Goal: Information Seeking & Learning: Learn about a topic

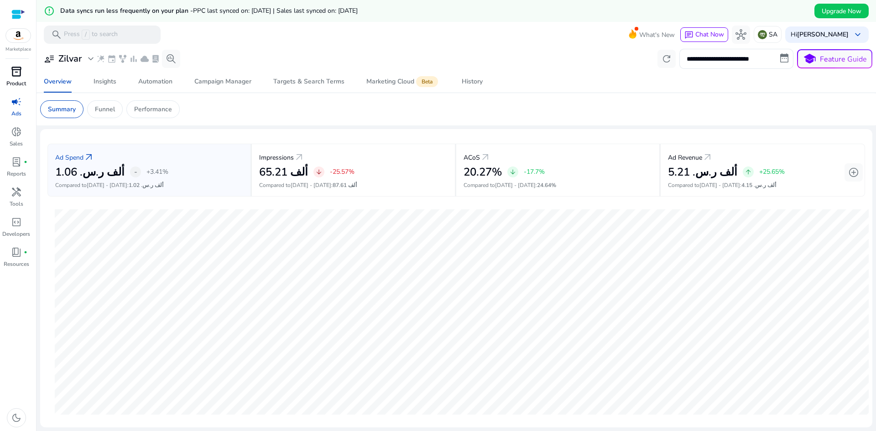
click at [18, 84] on p "Product" at bounding box center [16, 83] width 20 height 8
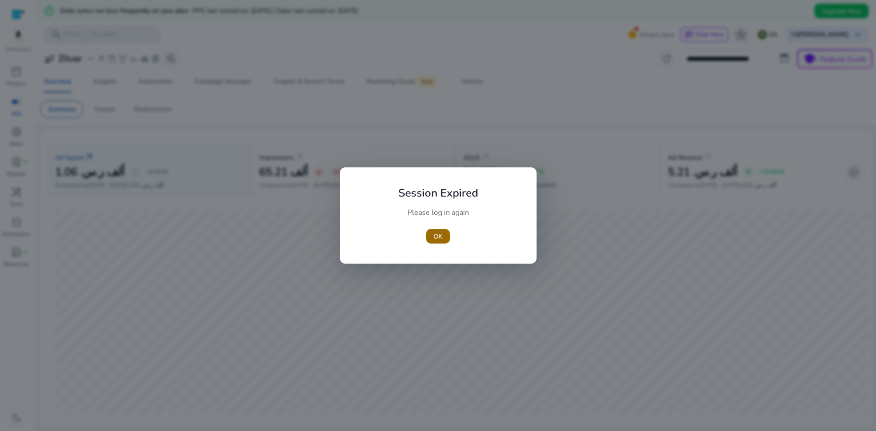
click at [447, 243] on span "button" at bounding box center [438, 236] width 24 height 22
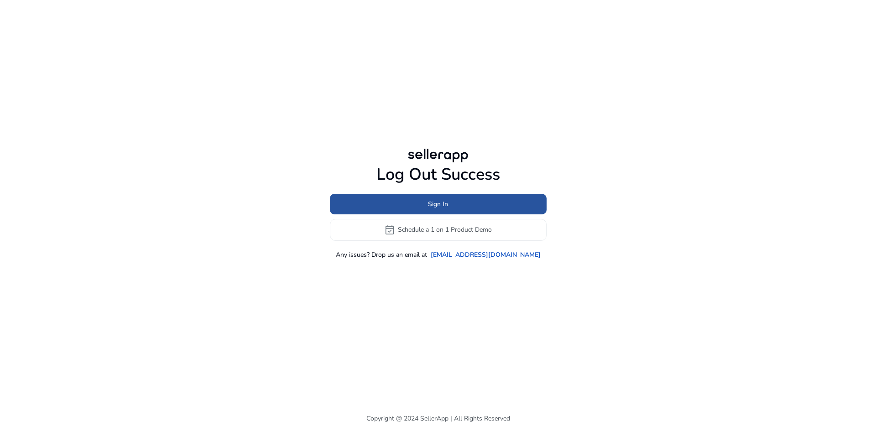
click at [430, 209] on span "Sign In" at bounding box center [438, 204] width 20 height 10
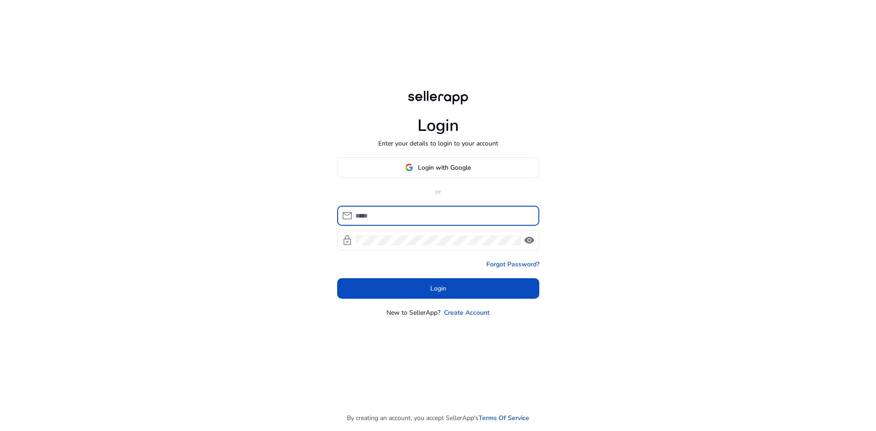
click at [423, 213] on input at bounding box center [444, 216] width 177 height 10
type input "**********"
click at [411, 247] on div at bounding box center [439, 240] width 166 height 20
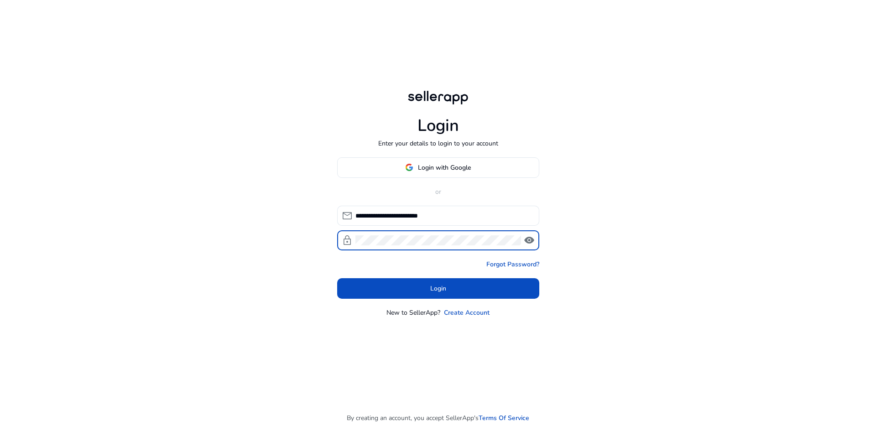
click button "Login" at bounding box center [438, 288] width 202 height 21
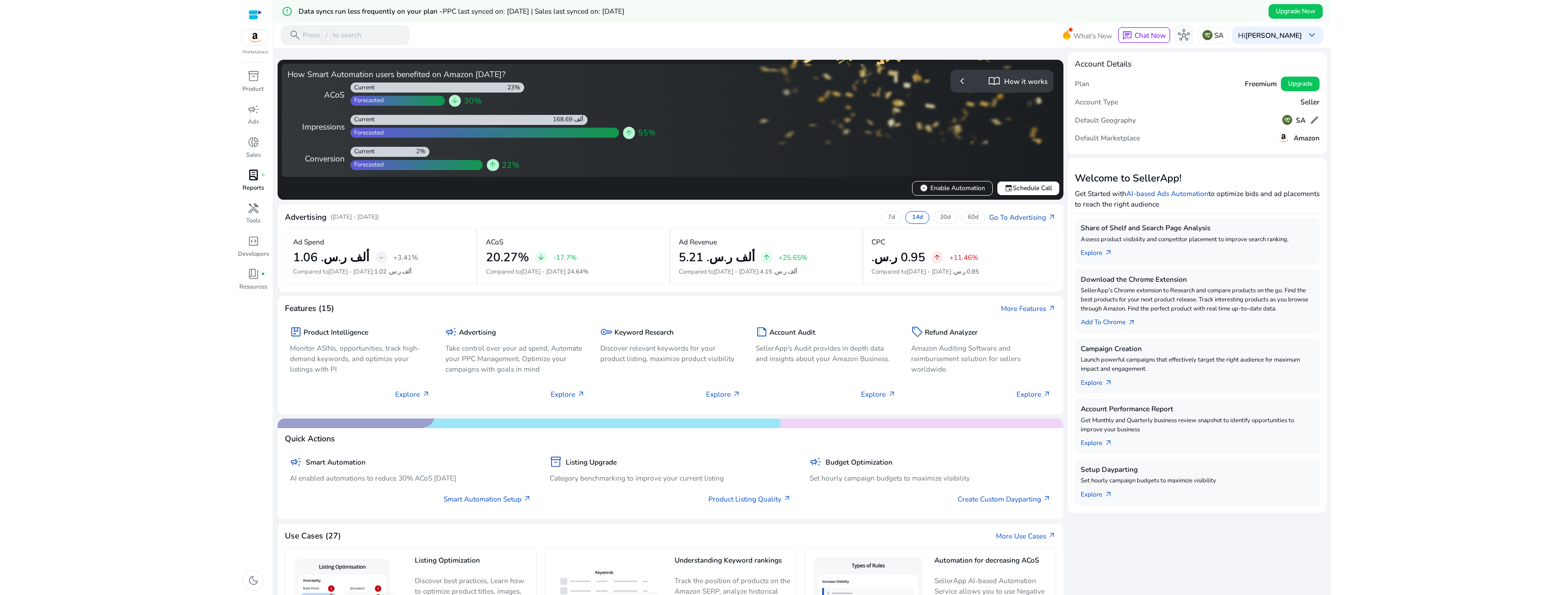
click at [256, 181] on span "lab_profile" at bounding box center [254, 175] width 12 height 12
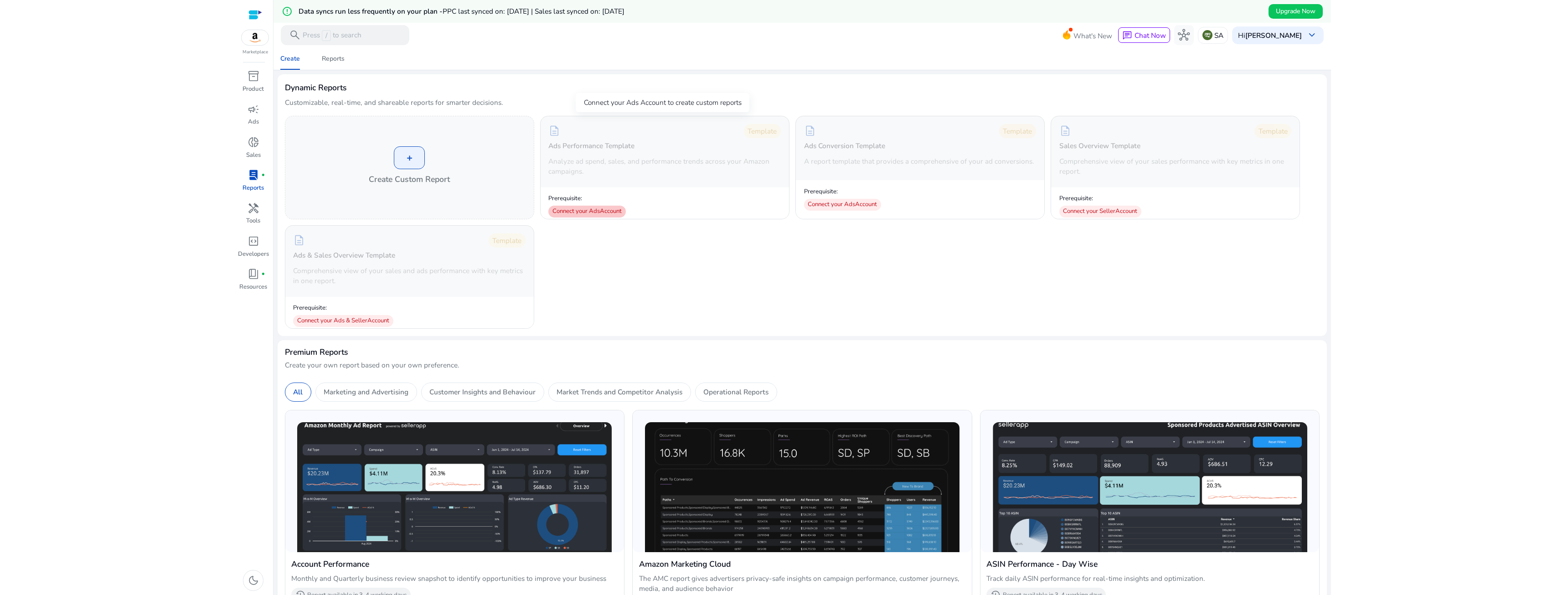
click at [590, 209] on div "Connect your Ads Account" at bounding box center [587, 212] width 78 height 12
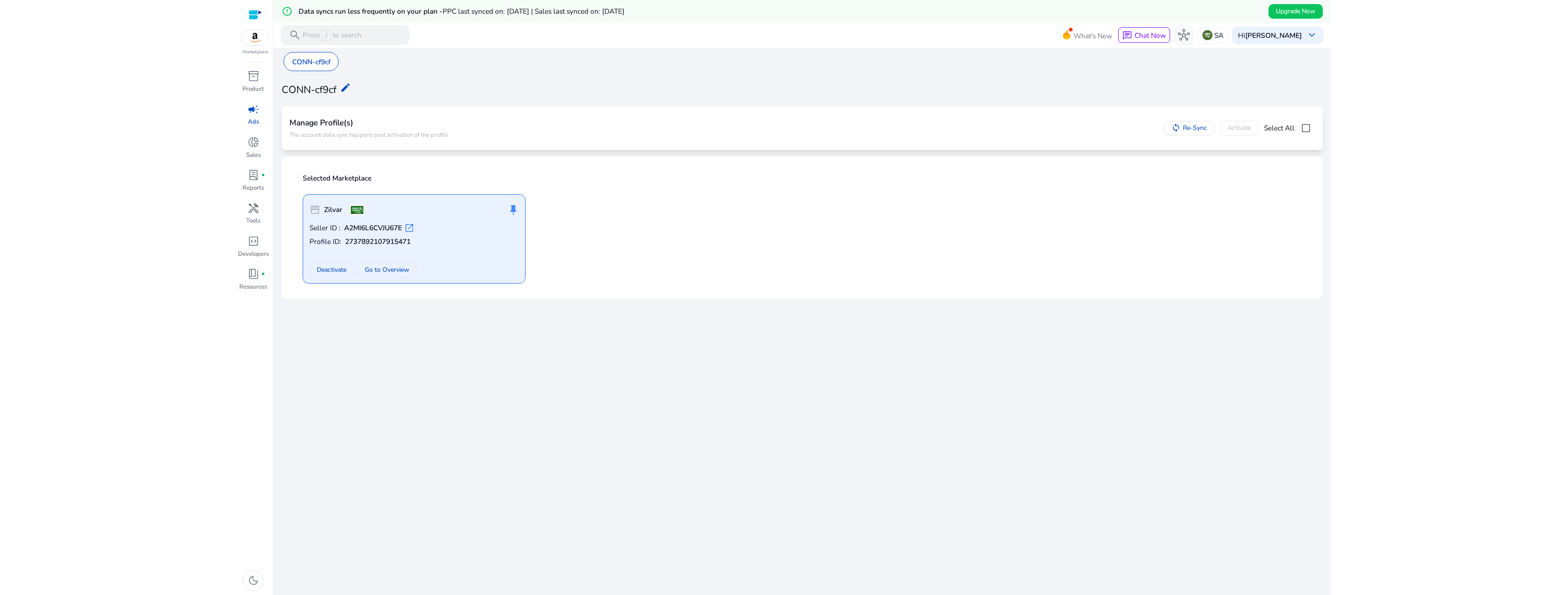
click at [383, 233] on b "A2MI6L6CVJU67E" at bounding box center [374, 228] width 58 height 10
click at [328, 209] on b "Zilvar" at bounding box center [333, 210] width 18 height 10
click at [319, 211] on span "storefront" at bounding box center [315, 209] width 11 height 11
click at [254, 185] on p "Reports" at bounding box center [253, 188] width 21 height 9
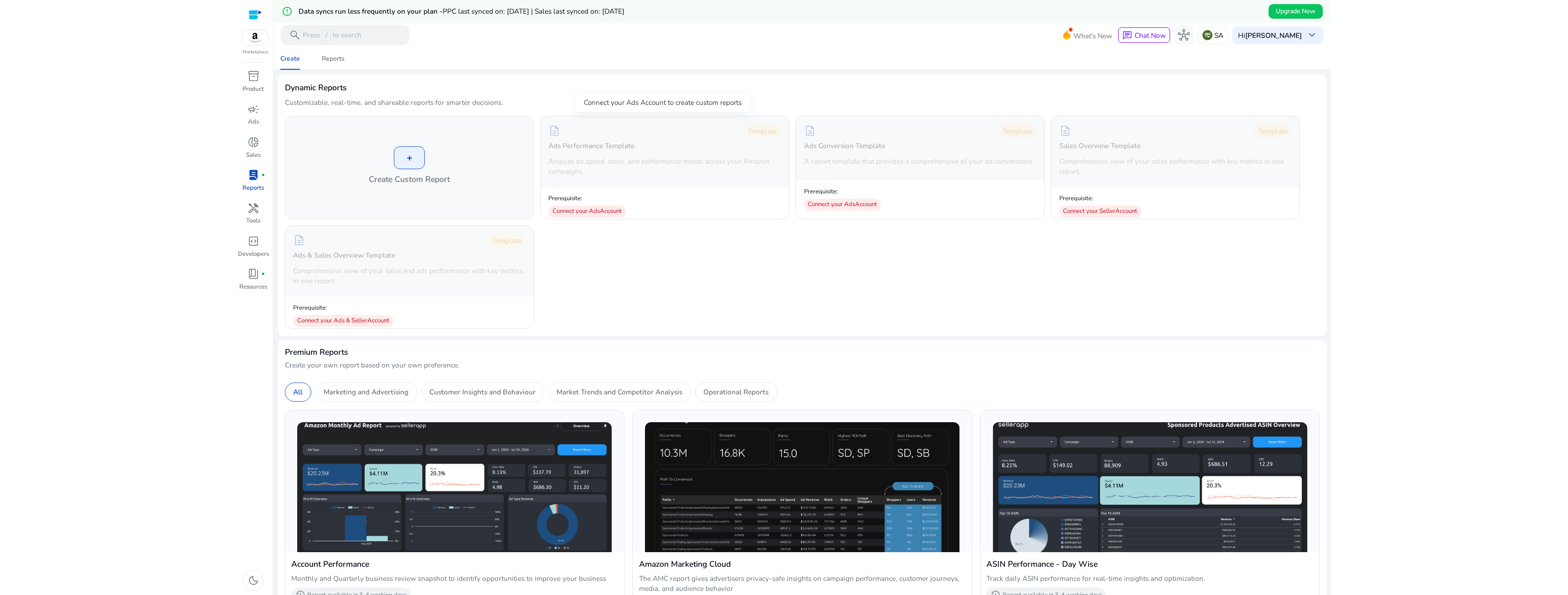
click at [562, 208] on div "Connect your Ads Account" at bounding box center [587, 212] width 78 height 12
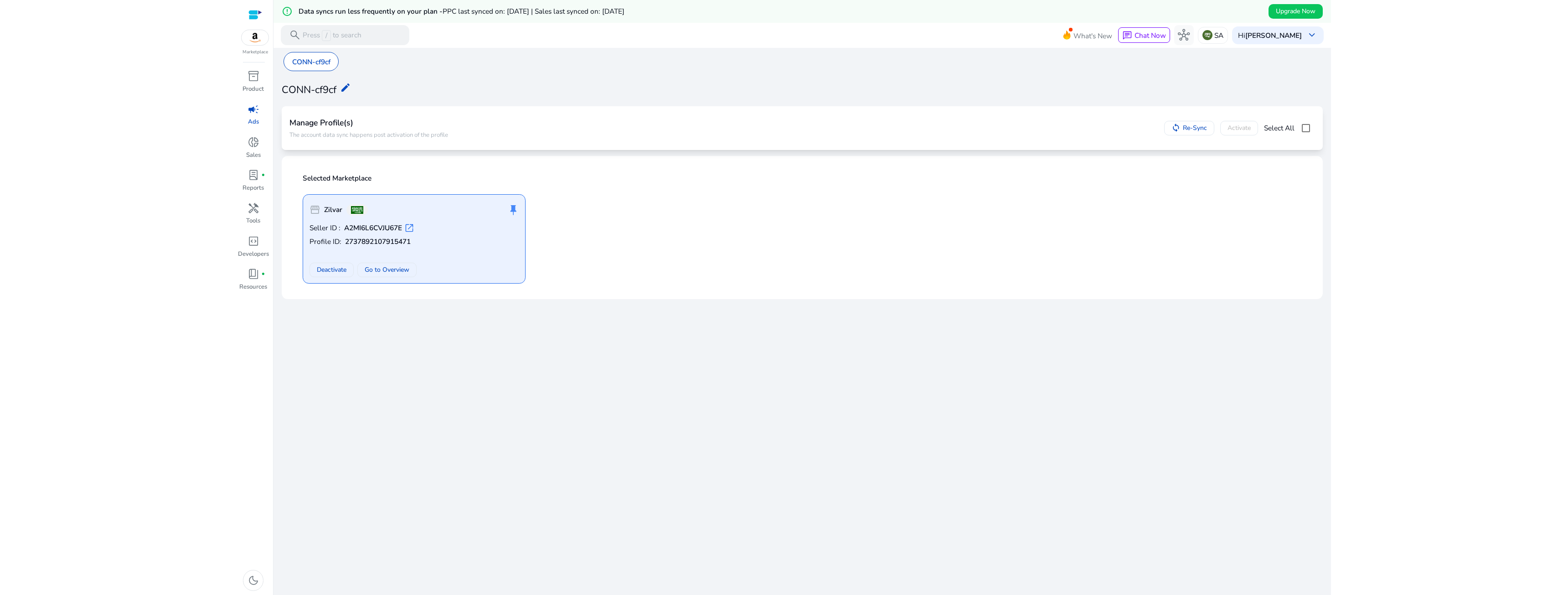
click at [511, 210] on div "push_pin" at bounding box center [513, 210] width 12 height 18
click at [377, 272] on span "Go to Overview" at bounding box center [387, 270] width 45 height 10
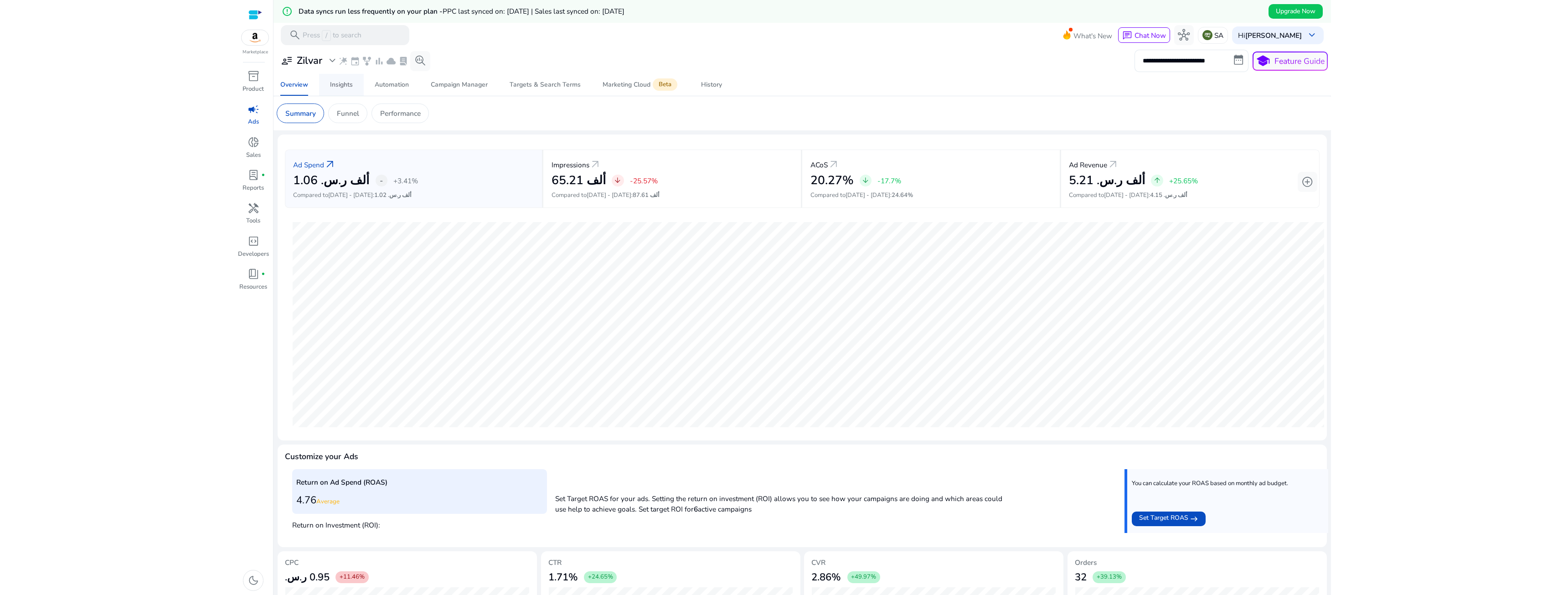
click at [329, 91] on link "Insights" at bounding box center [341, 85] width 45 height 22
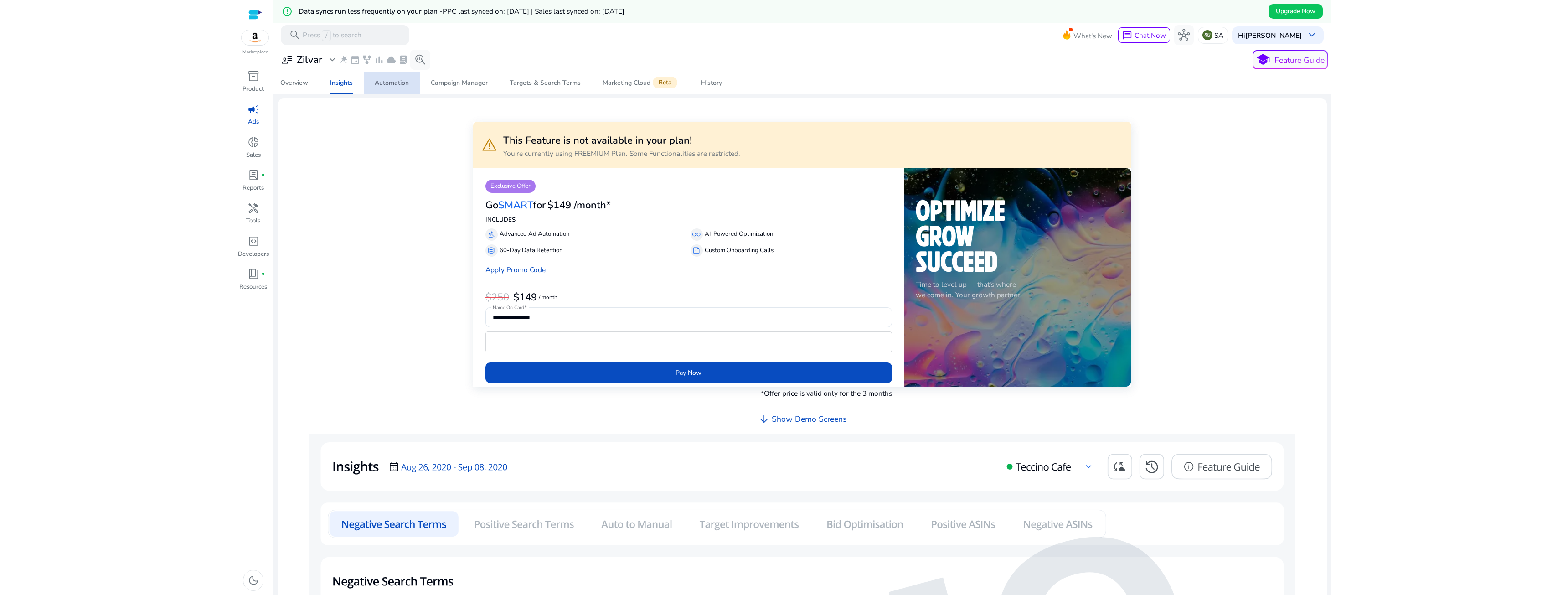
click at [371, 89] on link "Automation" at bounding box center [392, 83] width 56 height 22
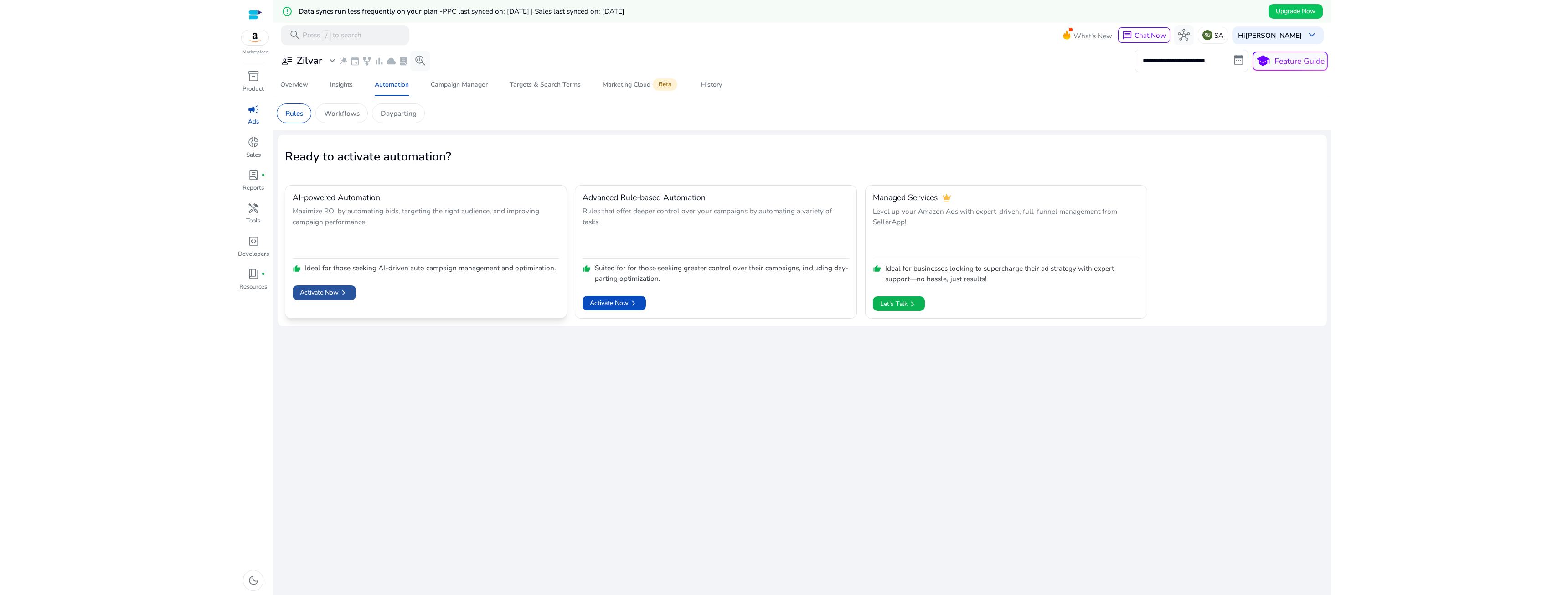
click at [332, 293] on span "Activate Now chevron_right" at bounding box center [324, 293] width 49 height 10
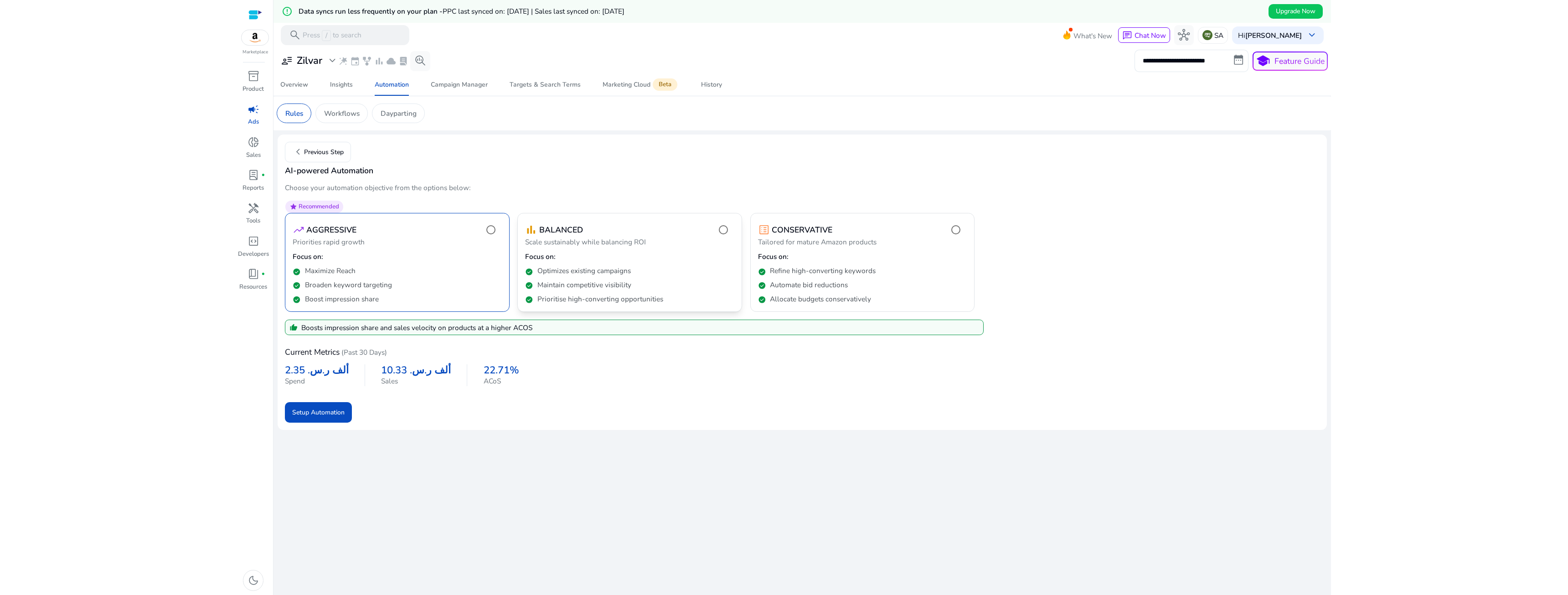
click at [570, 293] on div "check_circle Prioritise high-converting opportunities" at bounding box center [629, 297] width 209 height 14
click at [438, 280] on div "check_circle Broaden keyword targeting" at bounding box center [396, 283] width 209 height 14
click at [764, 288] on div "check_circle Automate bid reductions" at bounding box center [862, 283] width 209 height 14
click at [654, 288] on div "check_circle Maintain competitive visibility" at bounding box center [629, 283] width 209 height 14
click at [468, 268] on div "check_circle Maximize Reach" at bounding box center [396, 269] width 209 height 14
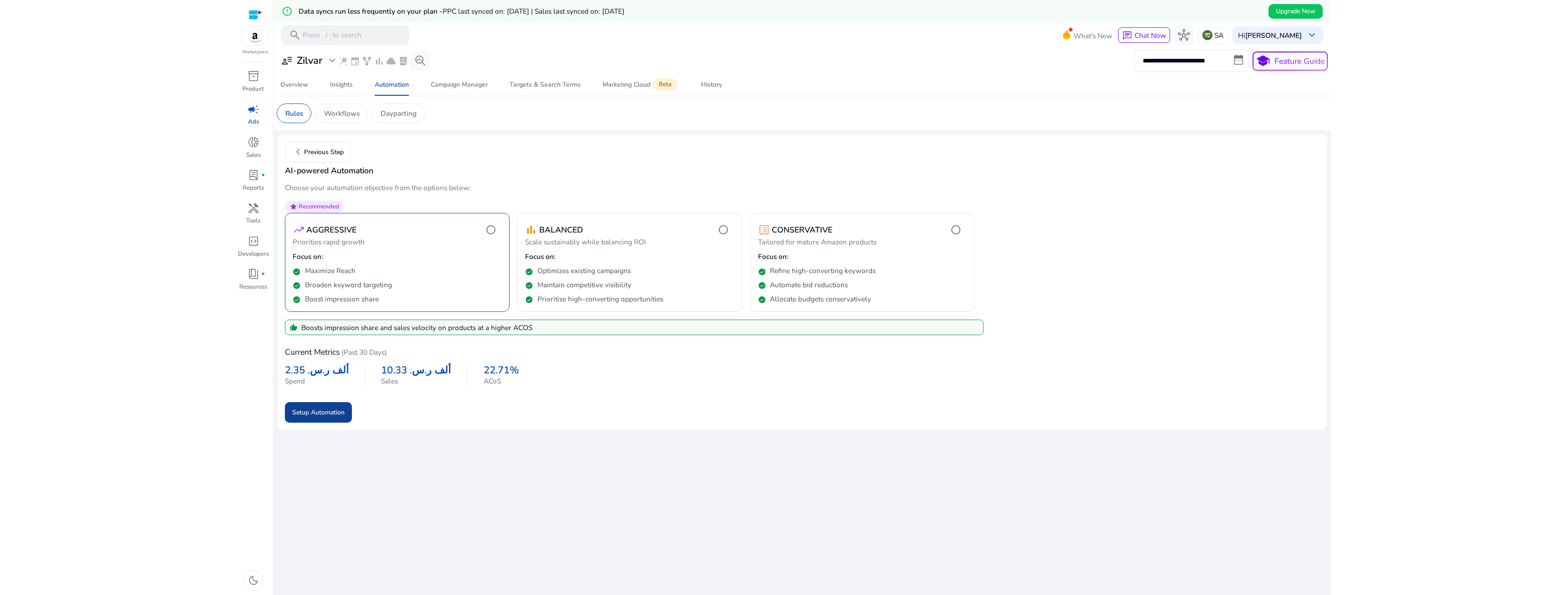
click at [323, 404] on span "submit" at bounding box center [318, 412] width 67 height 22
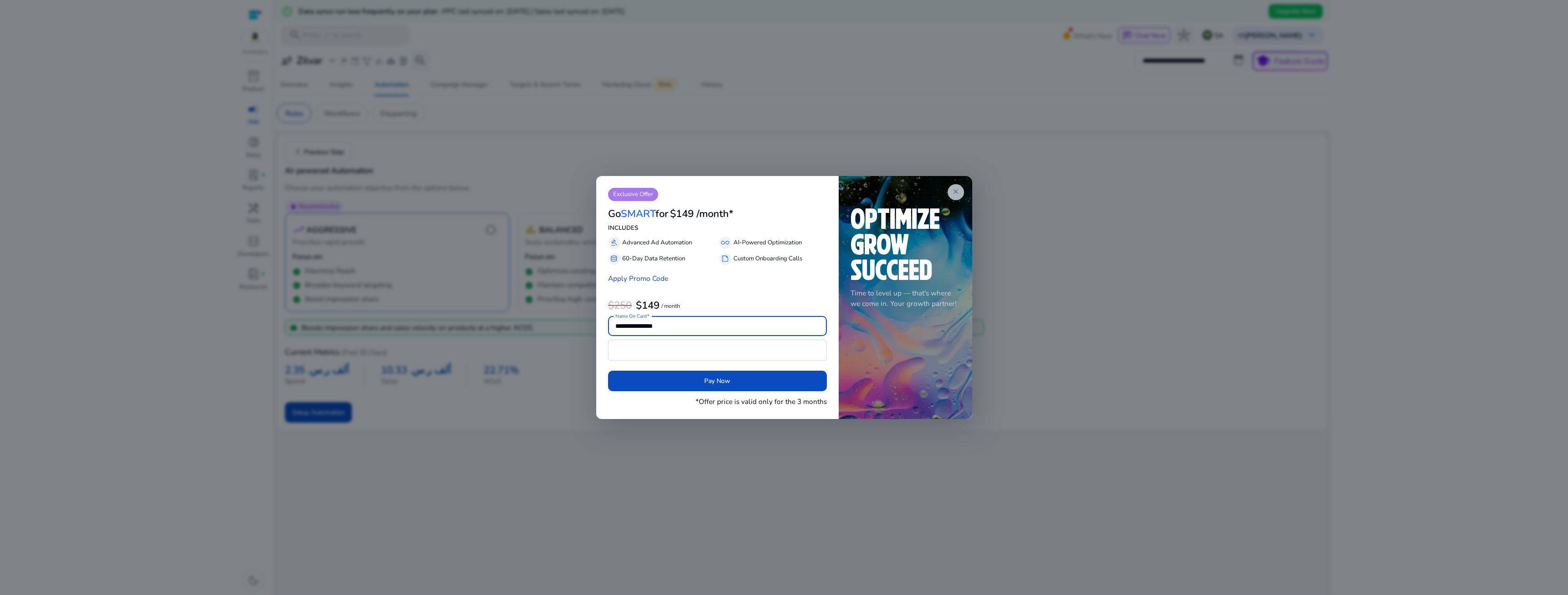
click at [875, 188] on span "close" at bounding box center [956, 192] width 8 height 8
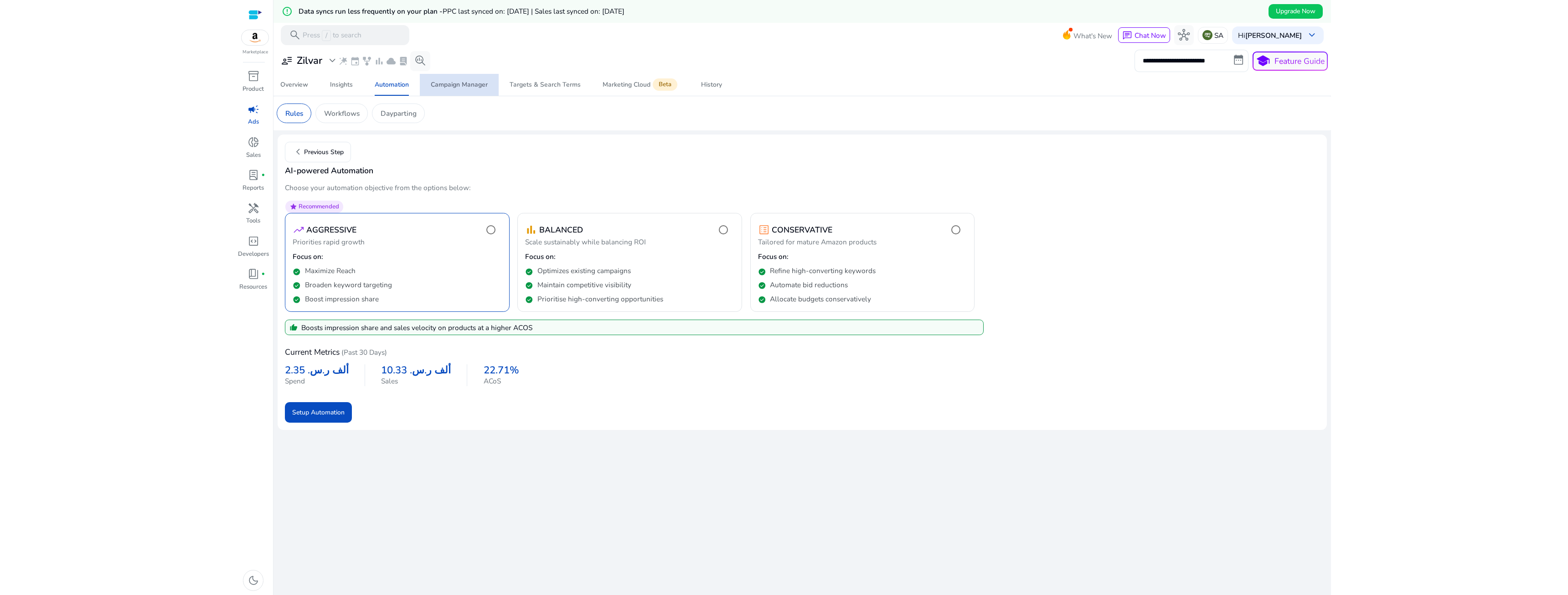
click at [433, 94] on span "Campaign Manager" at bounding box center [458, 85] width 57 height 22
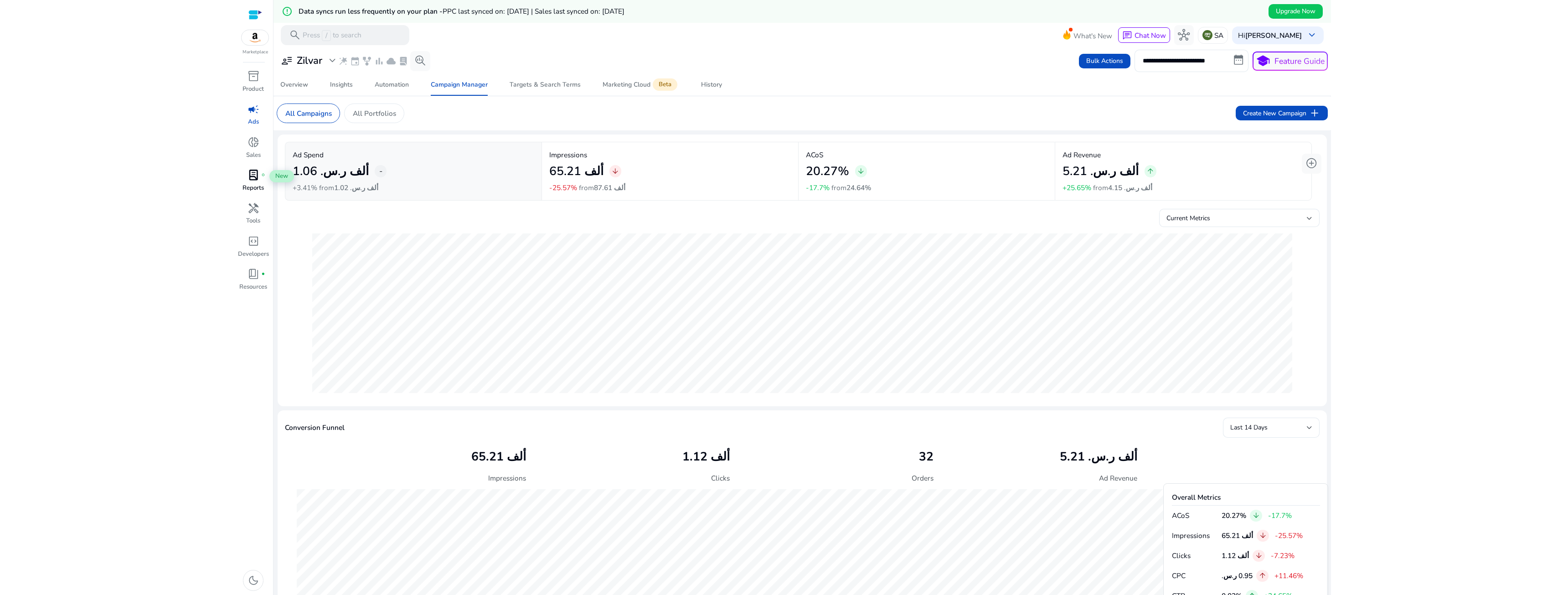
click at [256, 177] on span "lab_profile" at bounding box center [254, 175] width 12 height 12
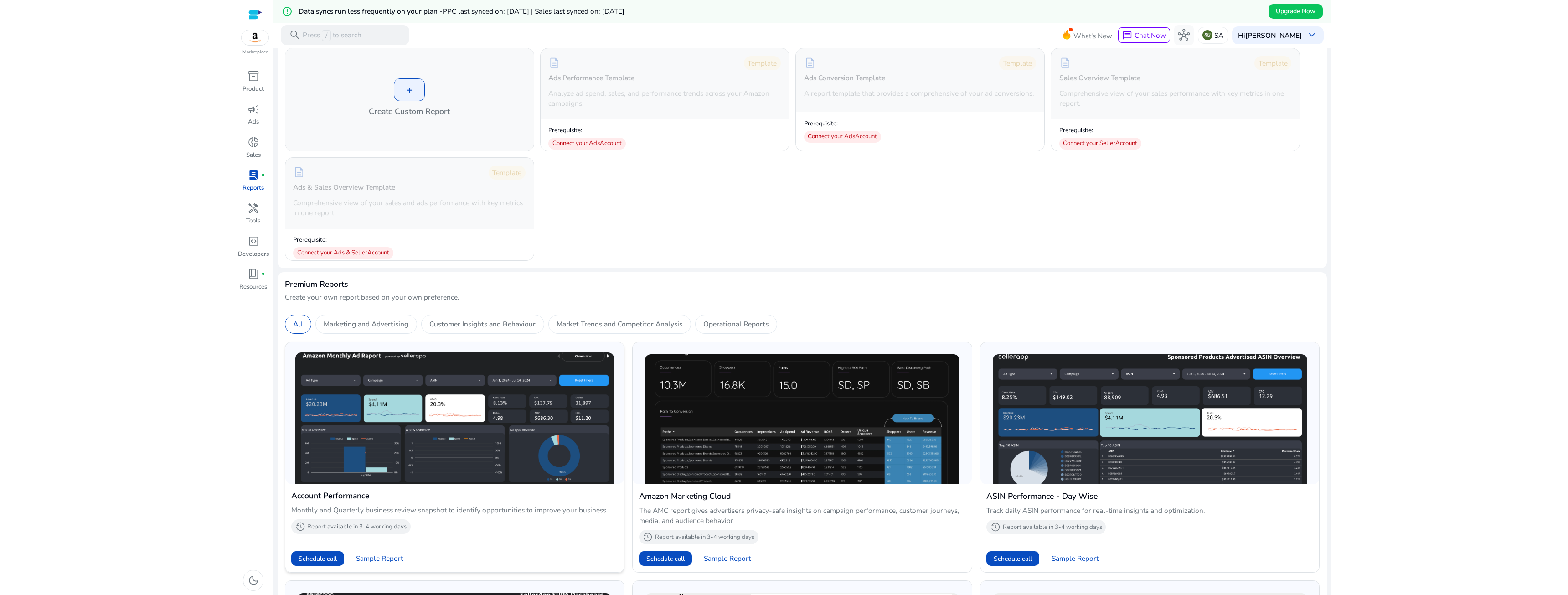
scroll to position [91, 0]
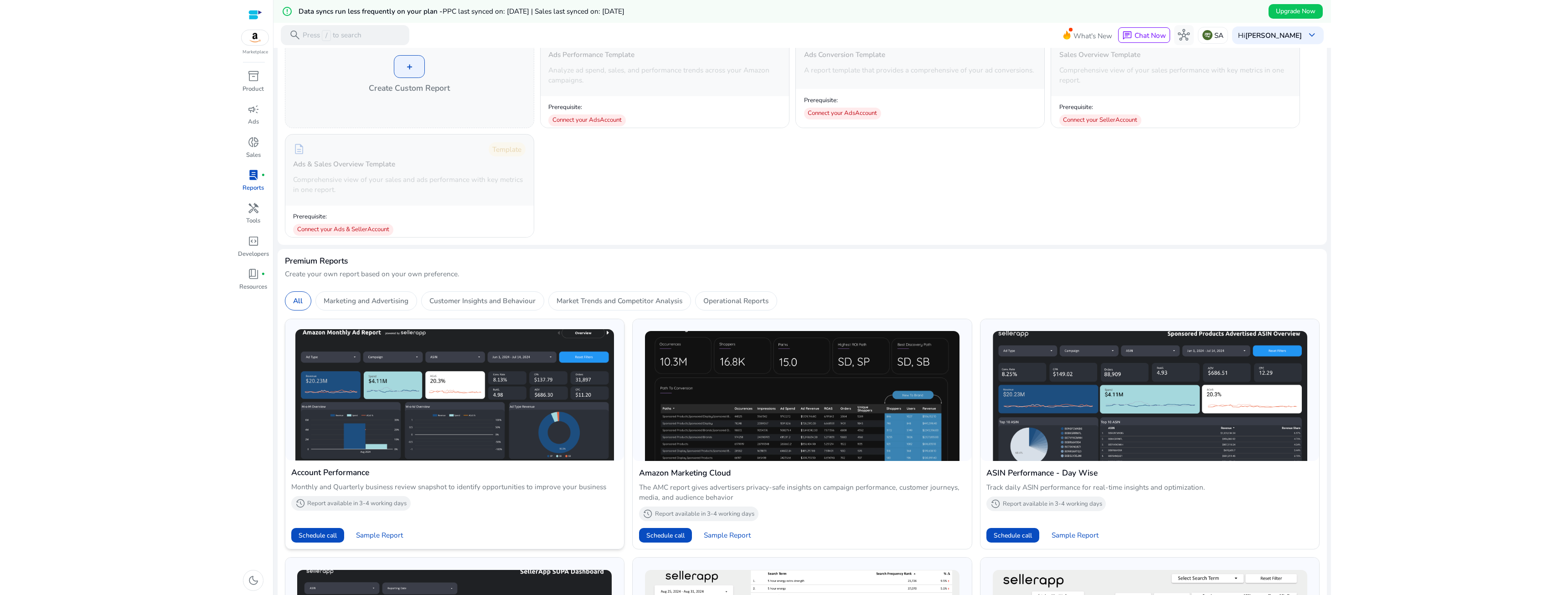
click at [430, 380] on img at bounding box center [454, 394] width 319 height 131
click at [326, 430] on span "Schedule call" at bounding box center [318, 535] width 38 height 10
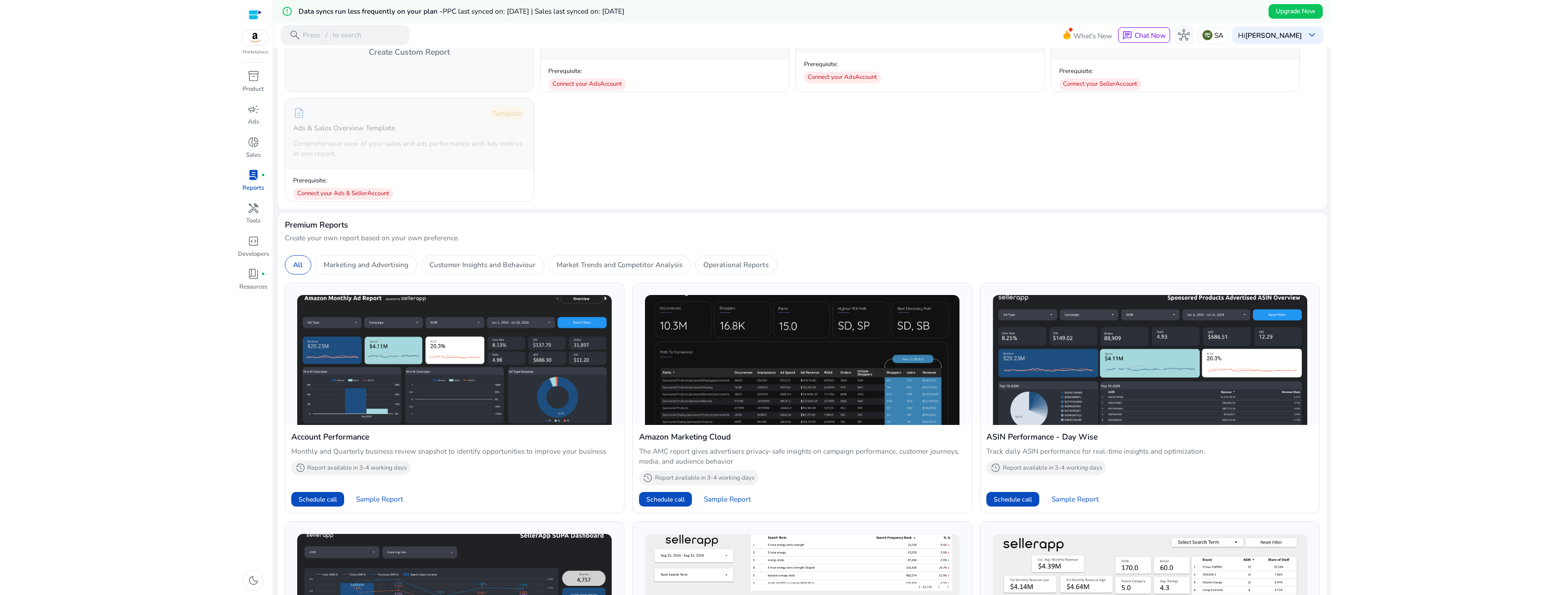
scroll to position [0, 0]
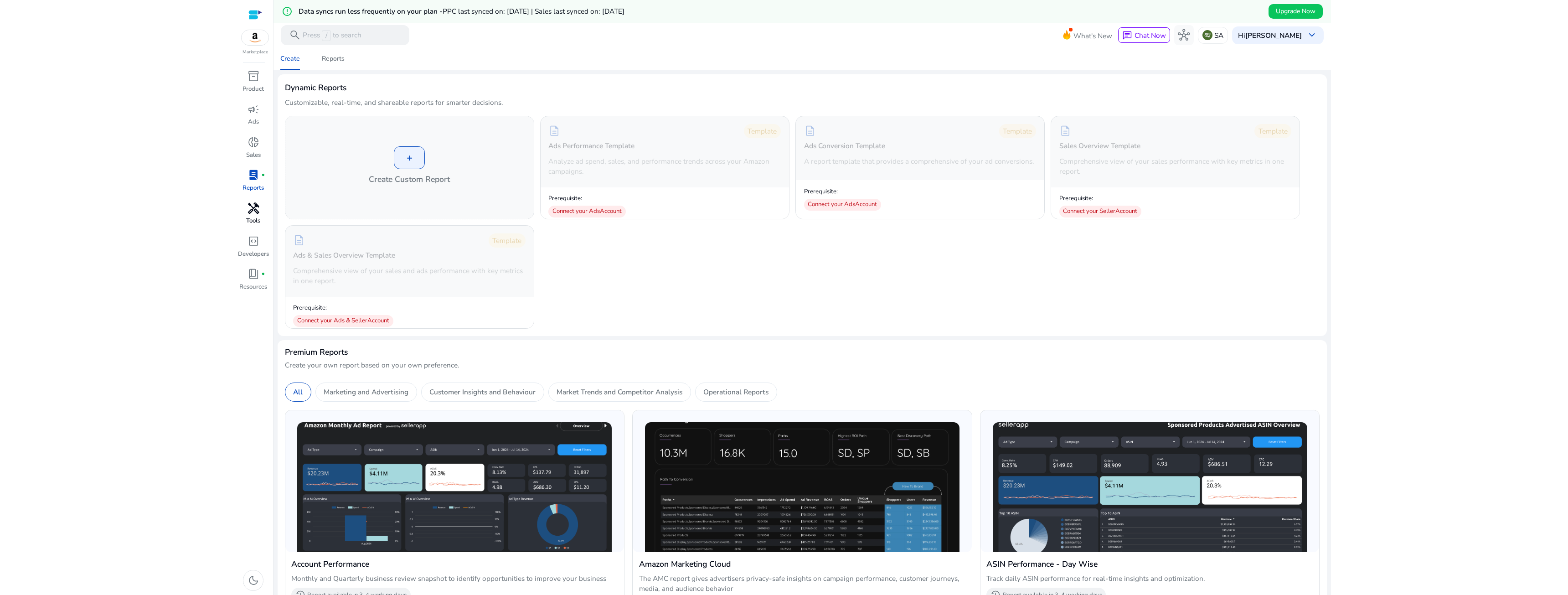
click at [248, 209] on span "handyman" at bounding box center [254, 209] width 12 height 12
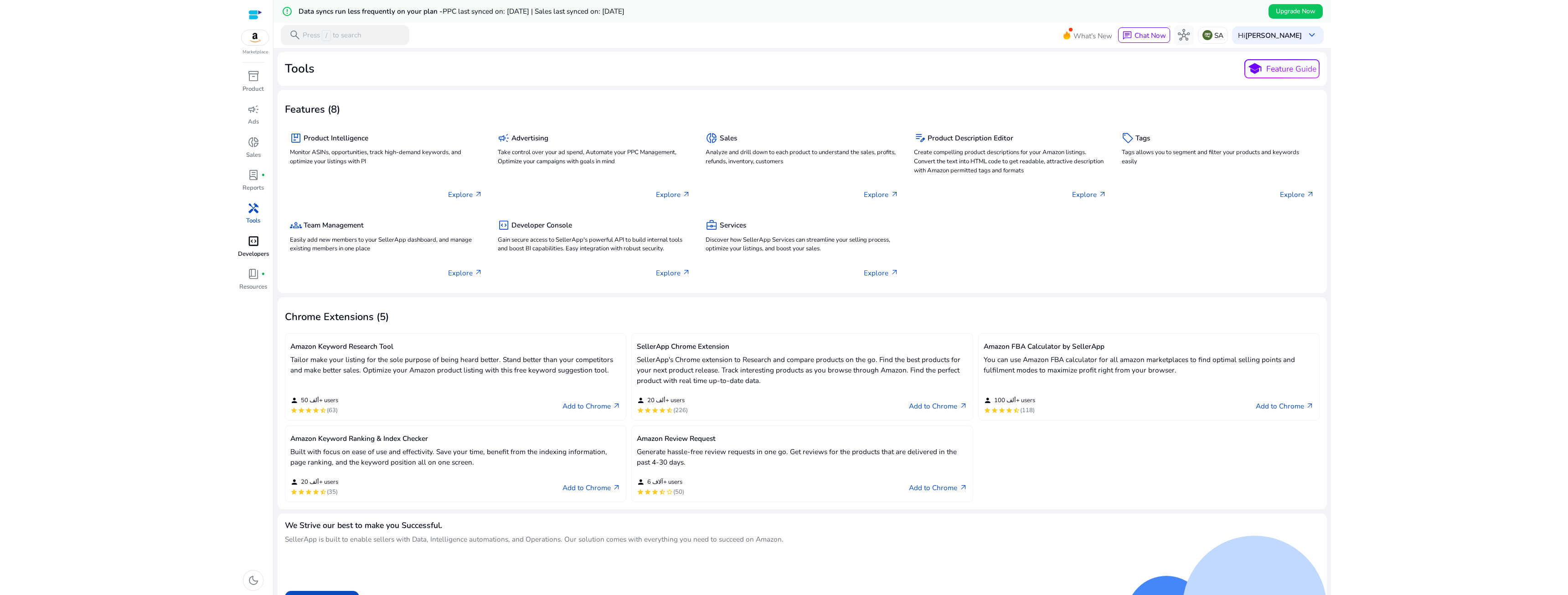
click at [242, 251] on p "Developers" at bounding box center [253, 254] width 31 height 9
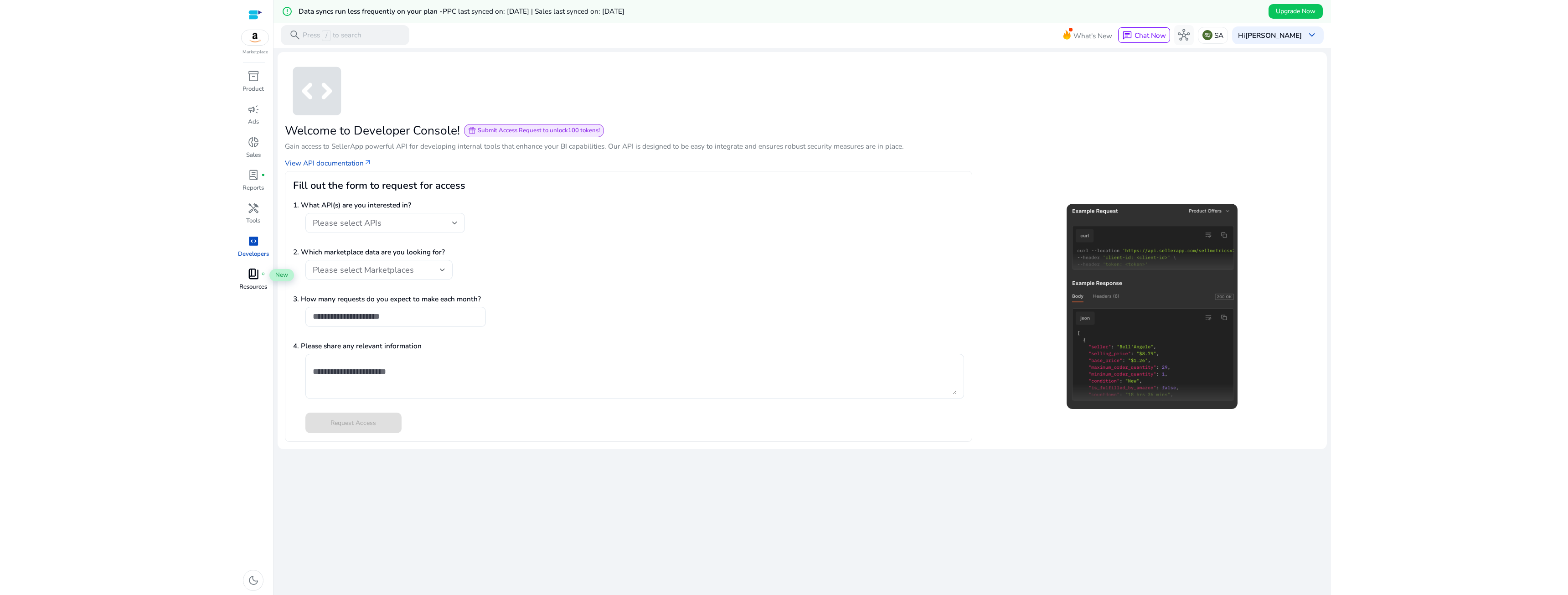
click at [242, 272] on div "book_4 fiber_manual_record" at bounding box center [254, 275] width 28 height 16
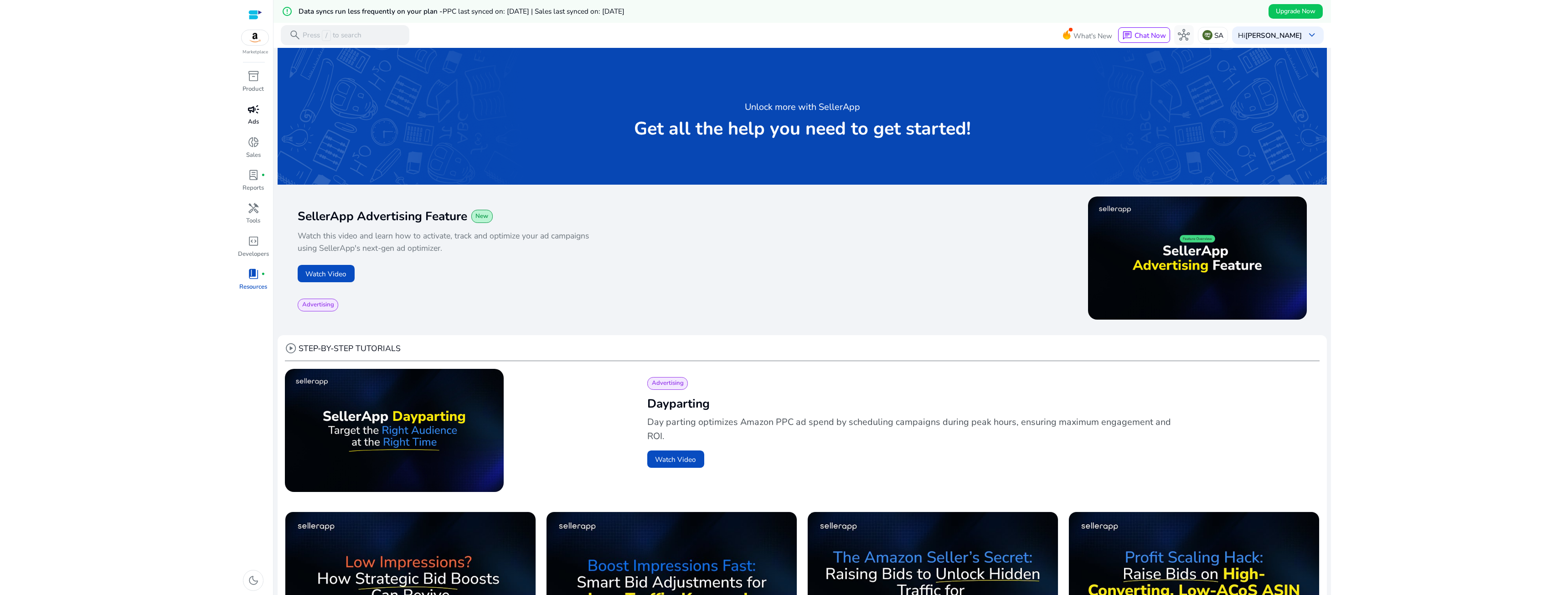
click at [253, 117] on div "campaign" at bounding box center [254, 109] width 28 height 16
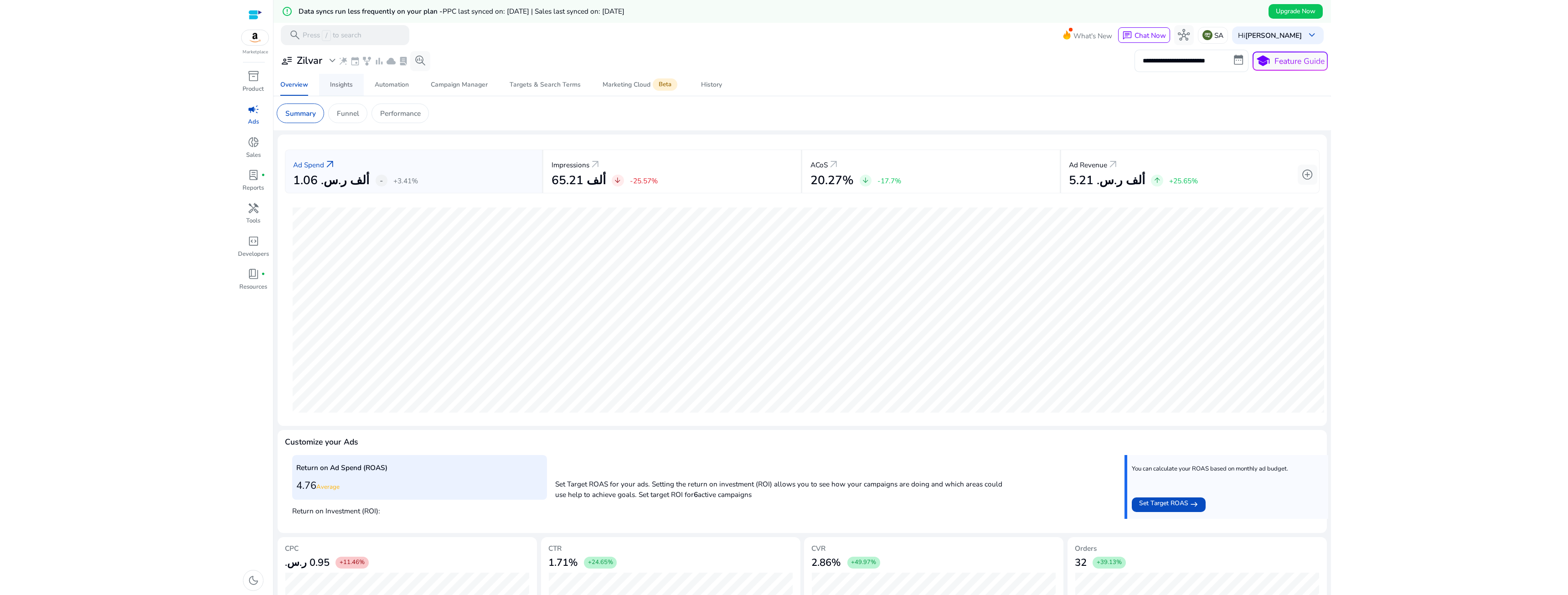
click at [340, 89] on span "Insights" at bounding box center [341, 85] width 23 height 22
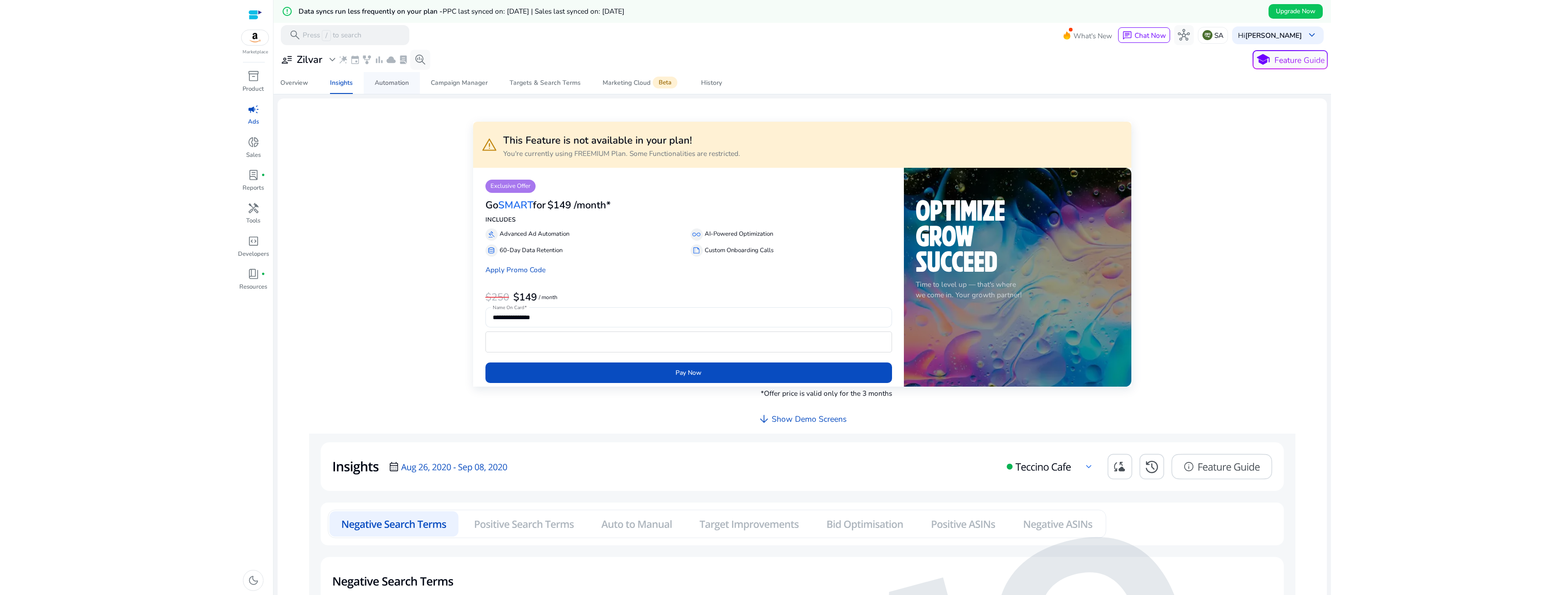
click at [391, 86] on div "Automation" at bounding box center [392, 83] width 34 height 6
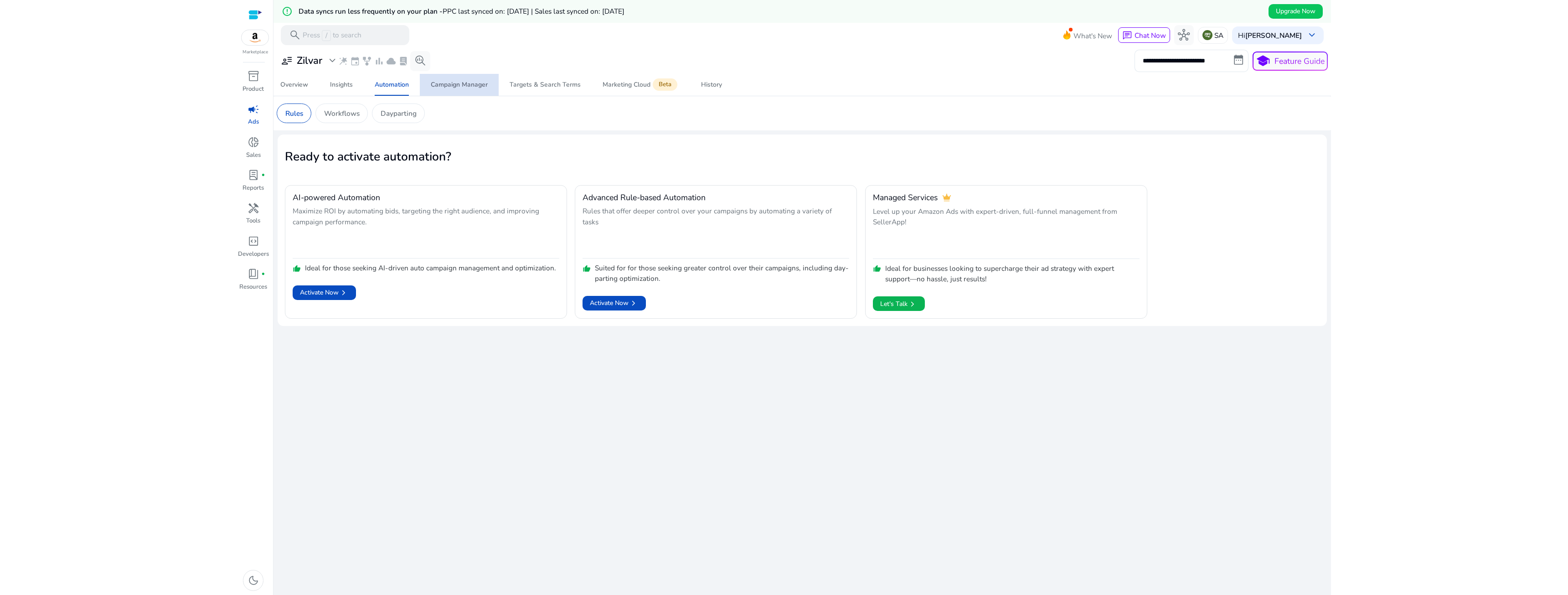
click at [468, 93] on span "Campaign Manager" at bounding box center [458, 85] width 57 height 22
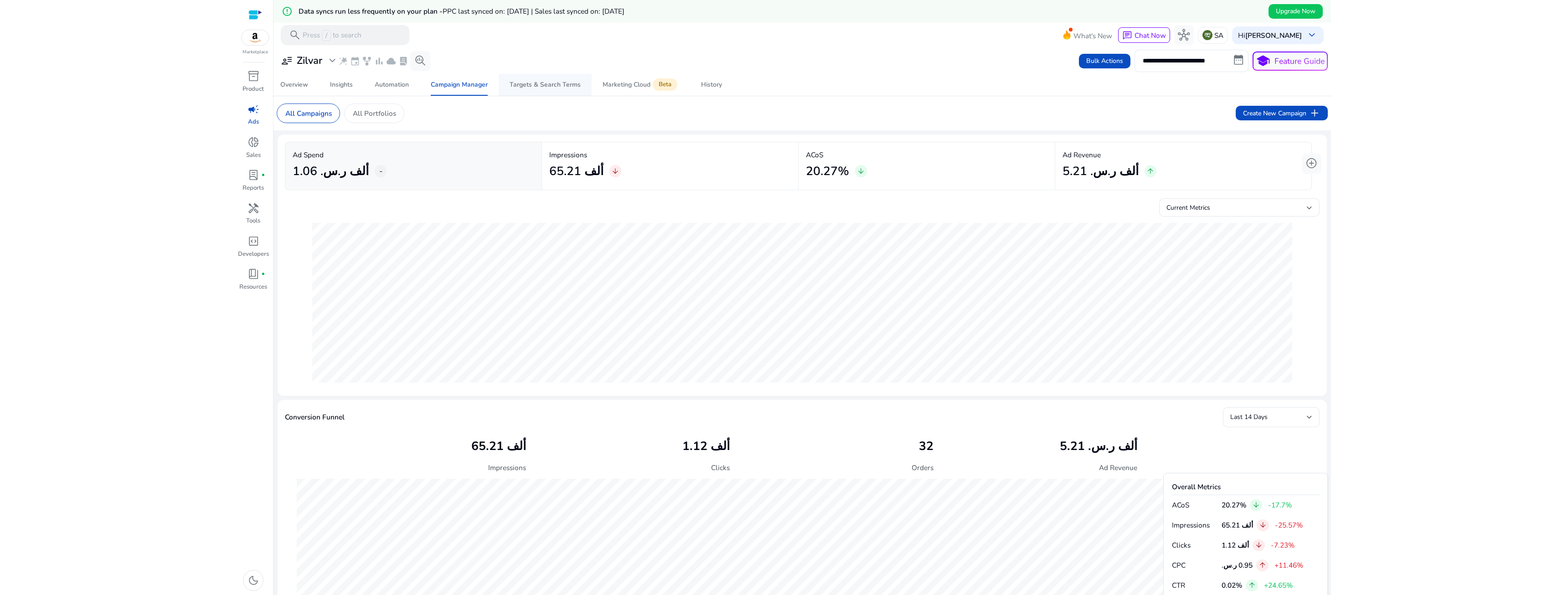
click at [530, 88] on div "Targets & Search Terms" at bounding box center [544, 85] width 71 height 6
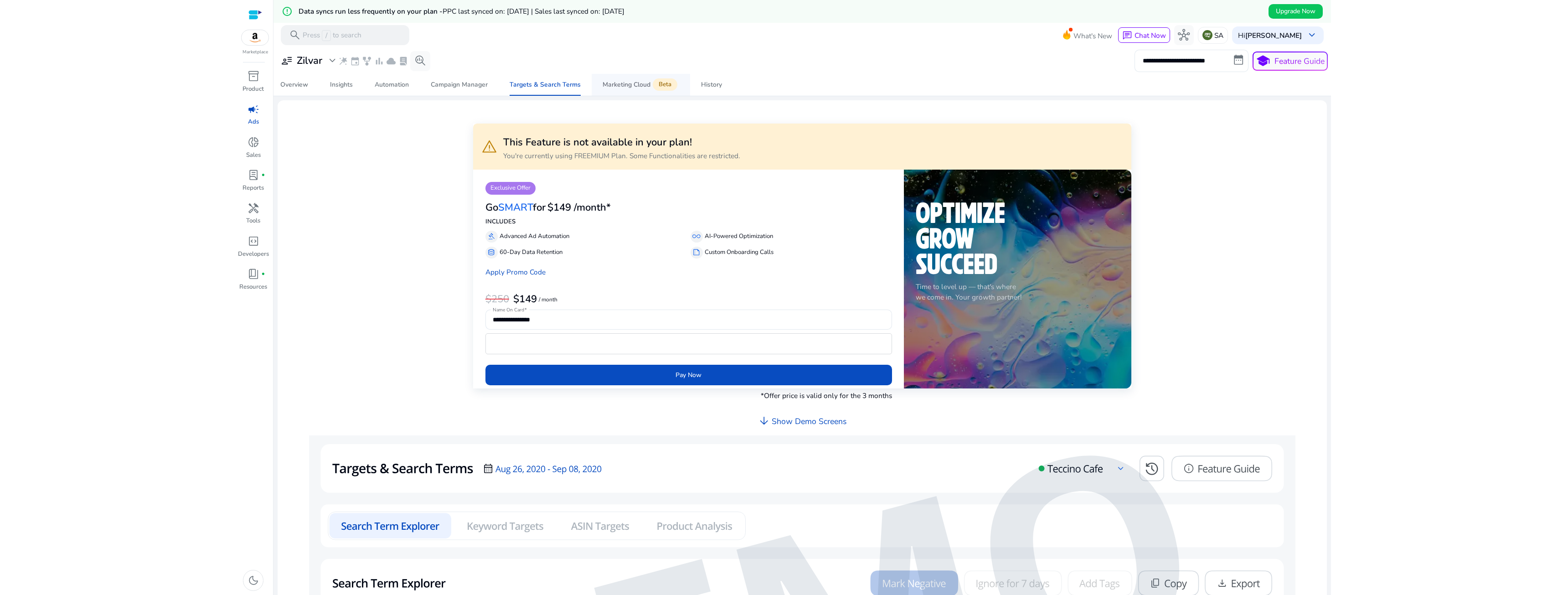
click at [618, 93] on span "Marketing Cloud Beta" at bounding box center [640, 85] width 77 height 22
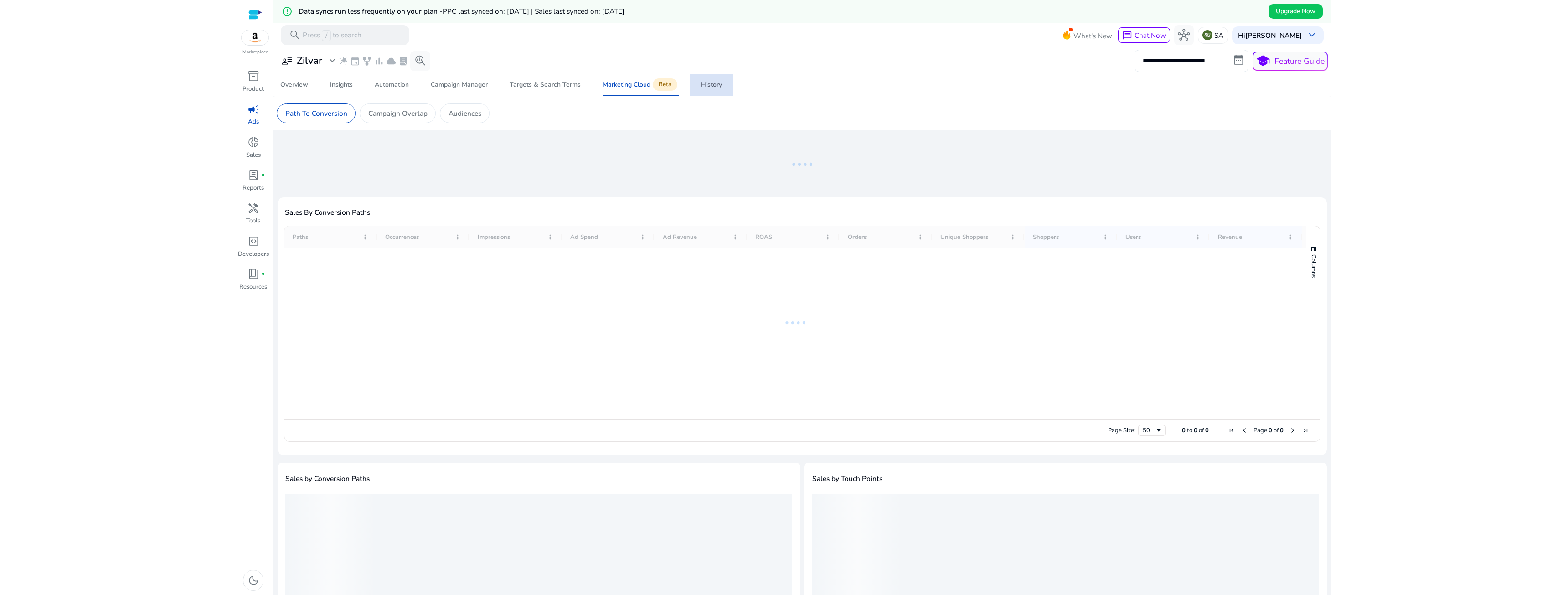
click at [708, 91] on span "History" at bounding box center [711, 85] width 21 height 22
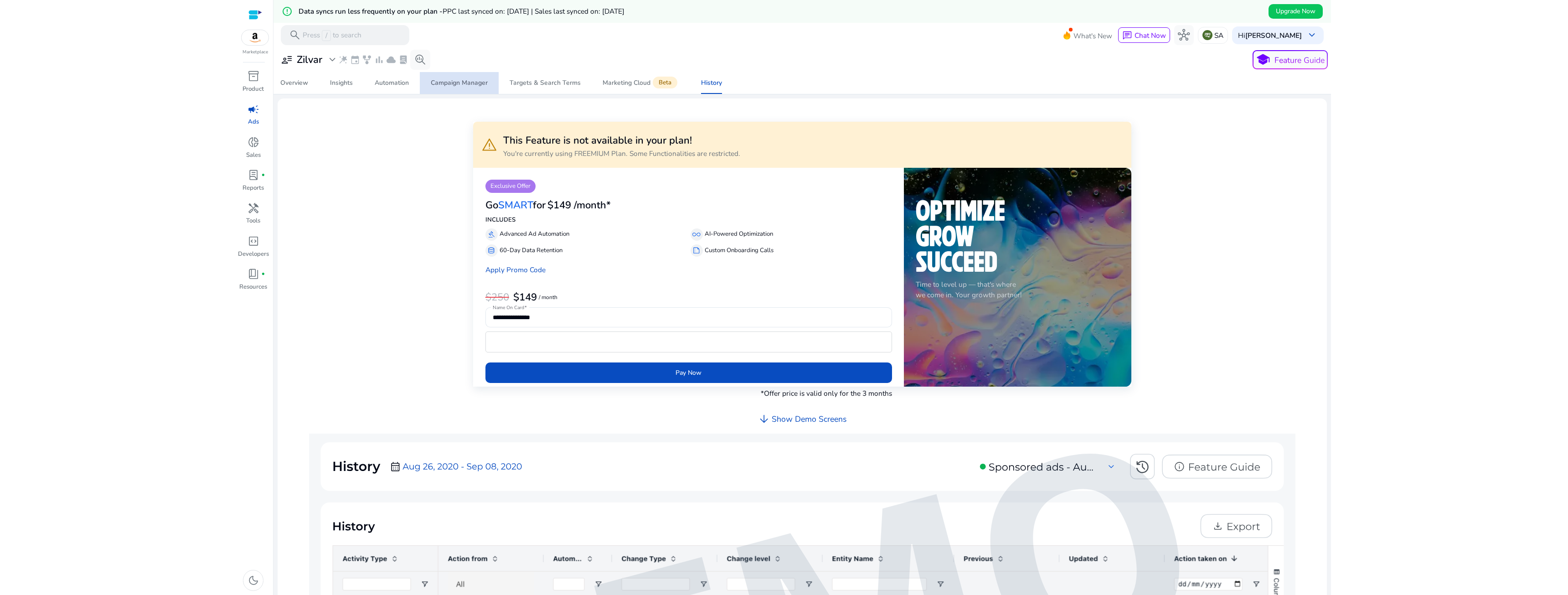
click at [455, 83] on div "Campaign Manager" at bounding box center [458, 83] width 57 height 6
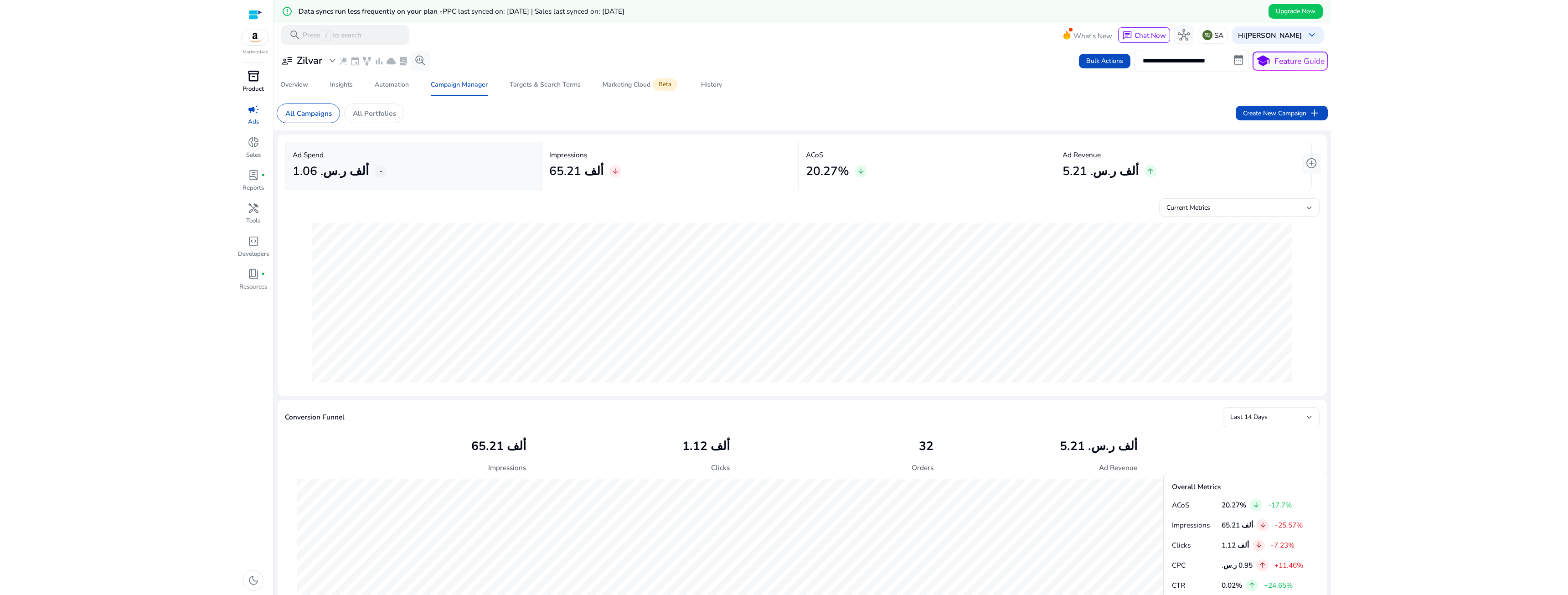
click at [253, 78] on span "inventory_2" at bounding box center [254, 76] width 12 height 12
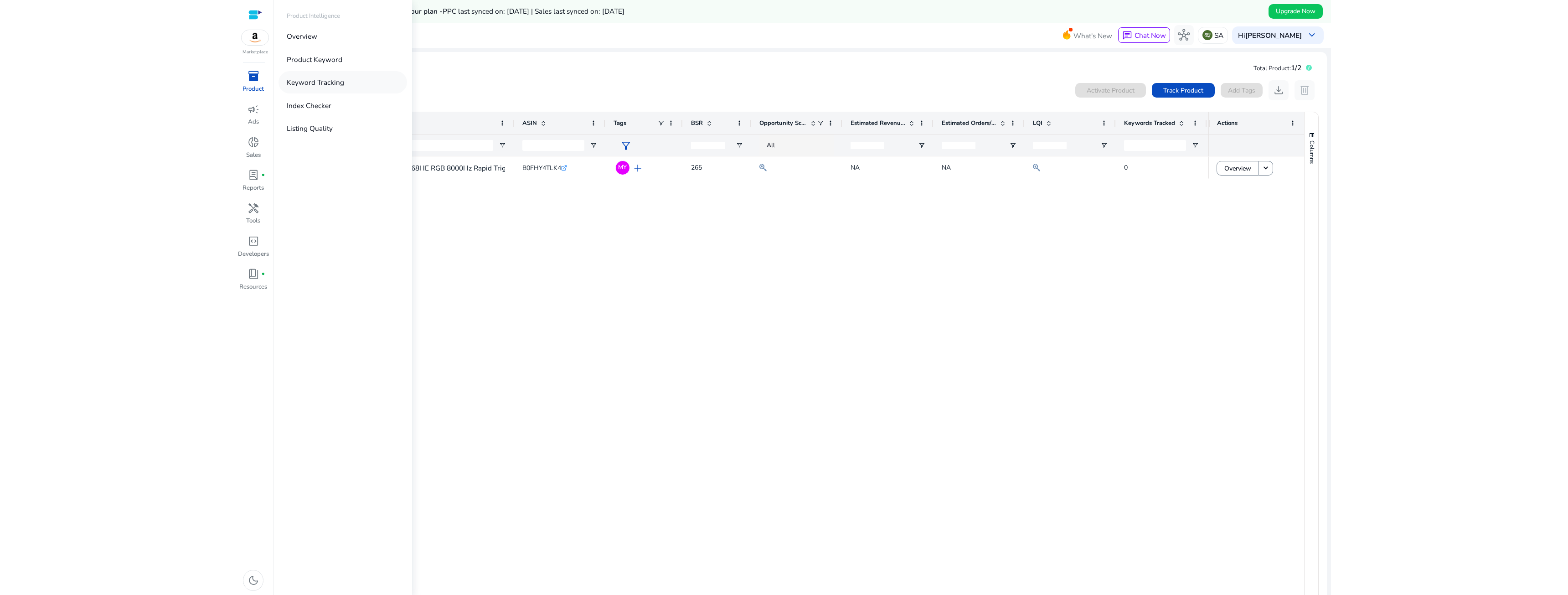
click at [331, 81] on p "Keyword Tracking" at bounding box center [316, 82] width 58 height 10
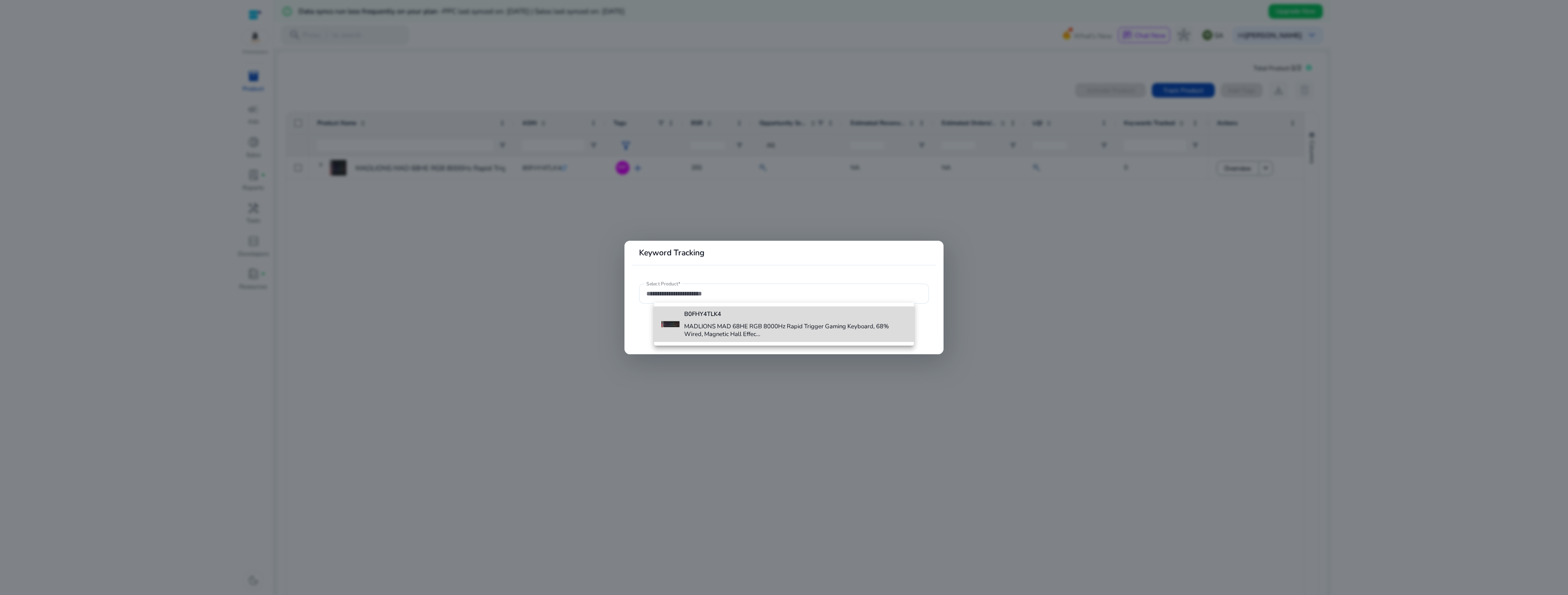
click at [708, 334] on h4 "MADLIONS MAD 68HE RGB 8000Hz Rapid Trigger Gaming Keyboard, 68% Wired, Magnetic…" at bounding box center [795, 330] width 222 height 16
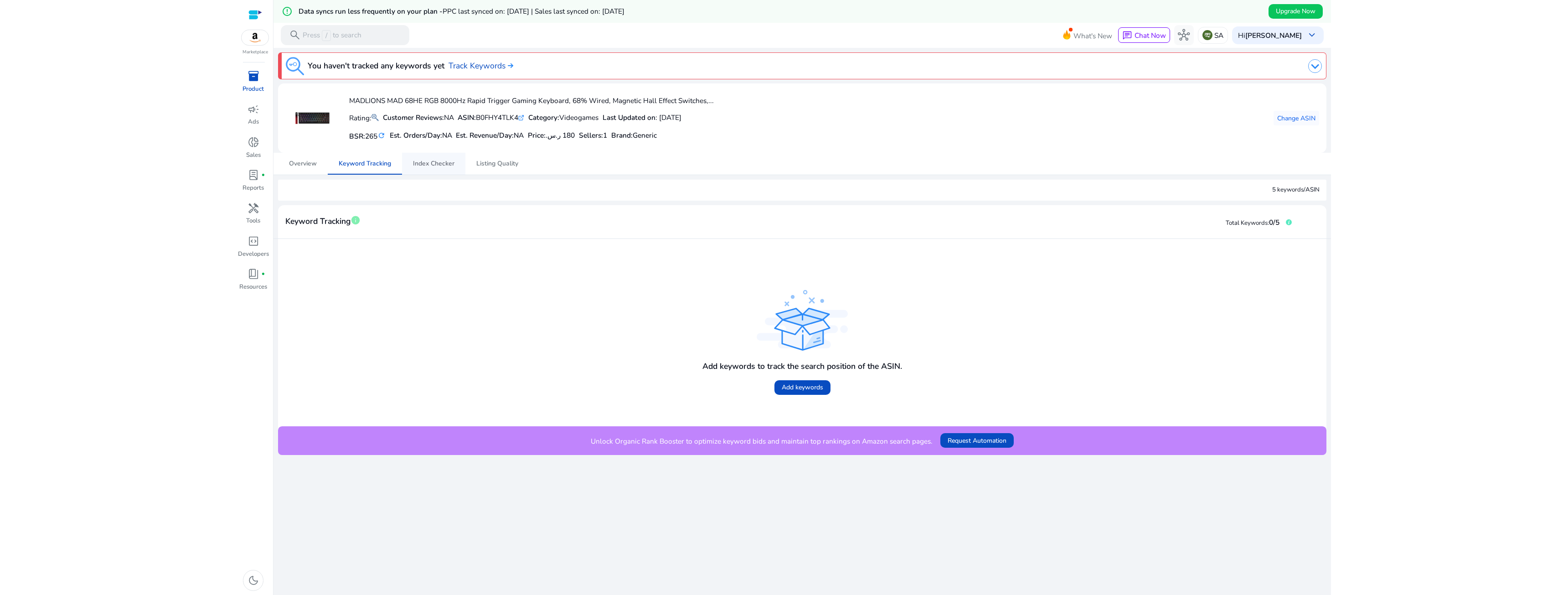
click at [444, 171] on span "Index Checker" at bounding box center [433, 164] width 42 height 22
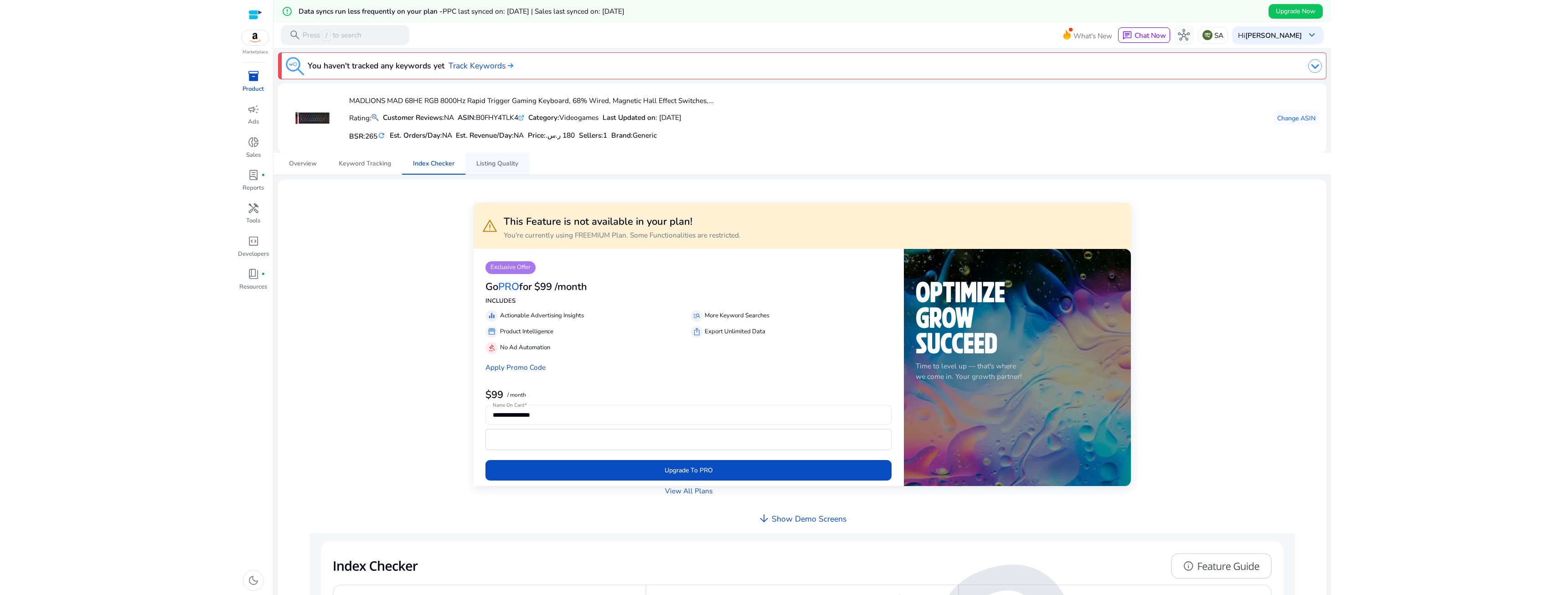
click at [482, 170] on span "Listing Quality" at bounding box center [497, 164] width 42 height 22
click at [361, 167] on span "Keyword Tracking" at bounding box center [365, 164] width 52 height 6
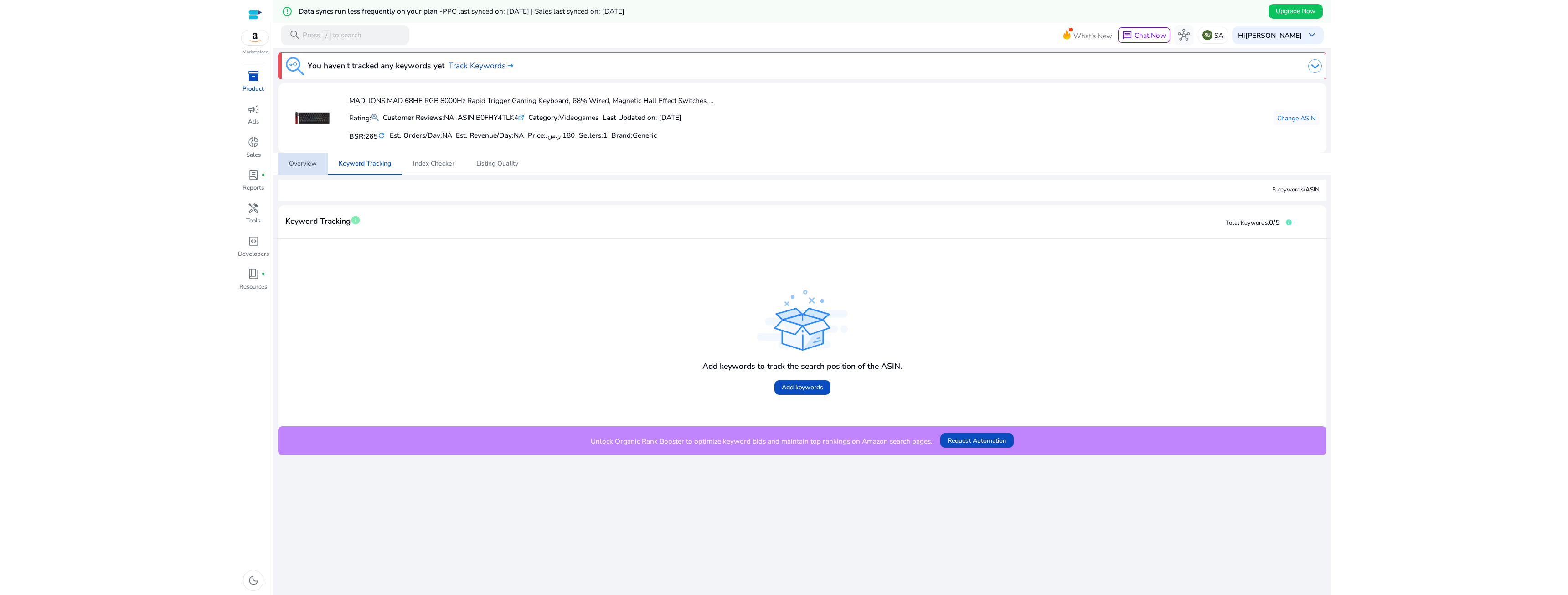
click at [327, 168] on link "Overview" at bounding box center [303, 164] width 50 height 22
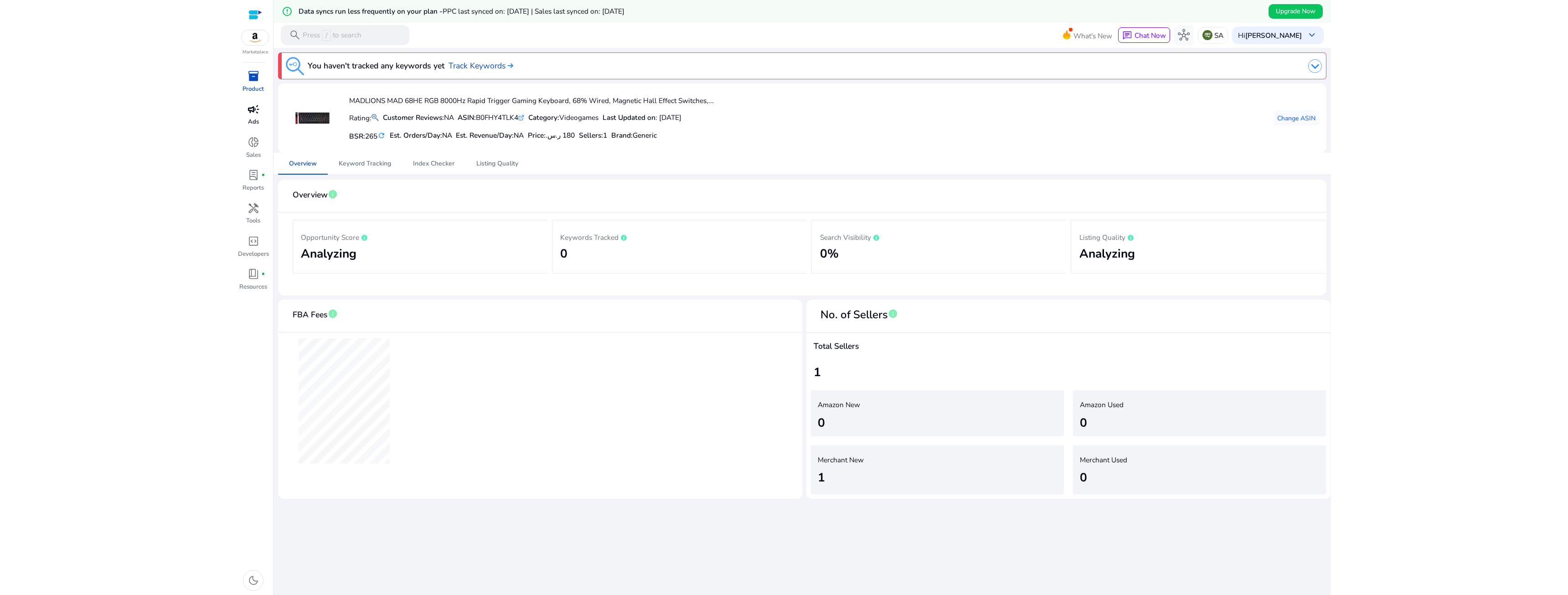
click at [247, 115] on div "campaign" at bounding box center [254, 109] width 28 height 16
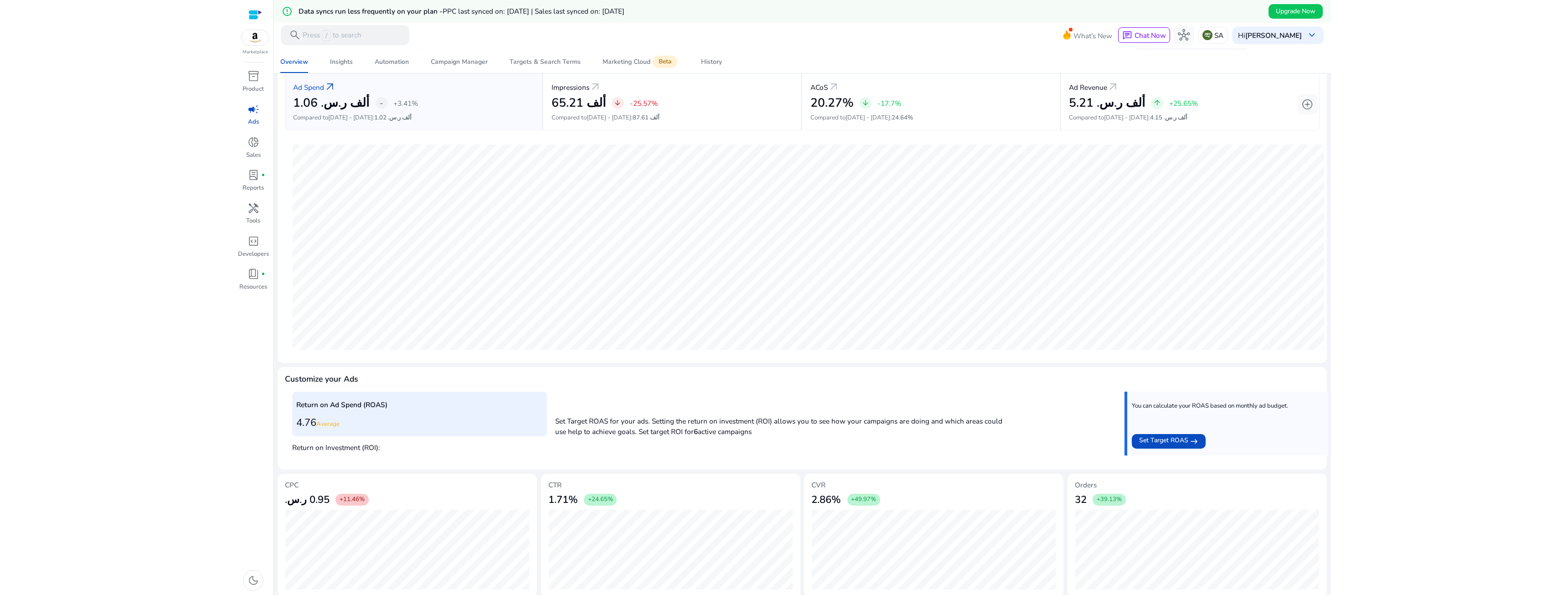
scroll to position [84, 0]
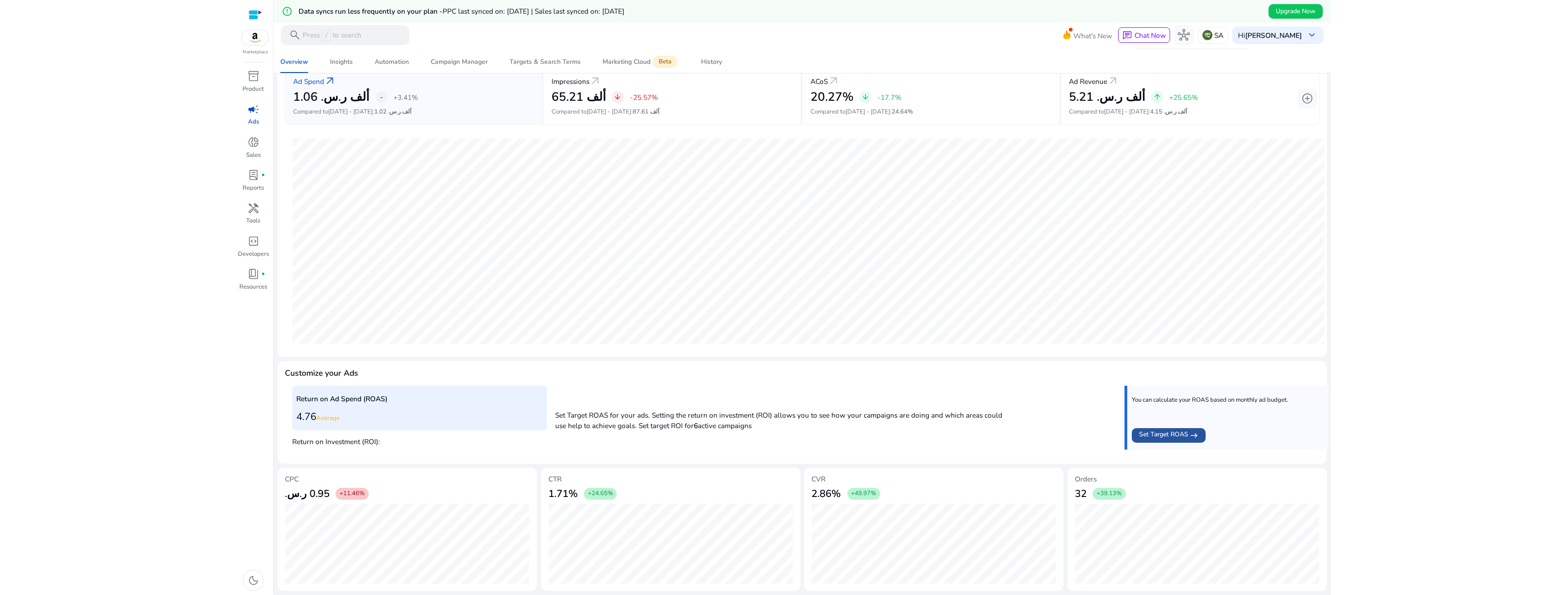
click at [875, 430] on span "Set Target ROAS" at bounding box center [1164, 435] width 49 height 12
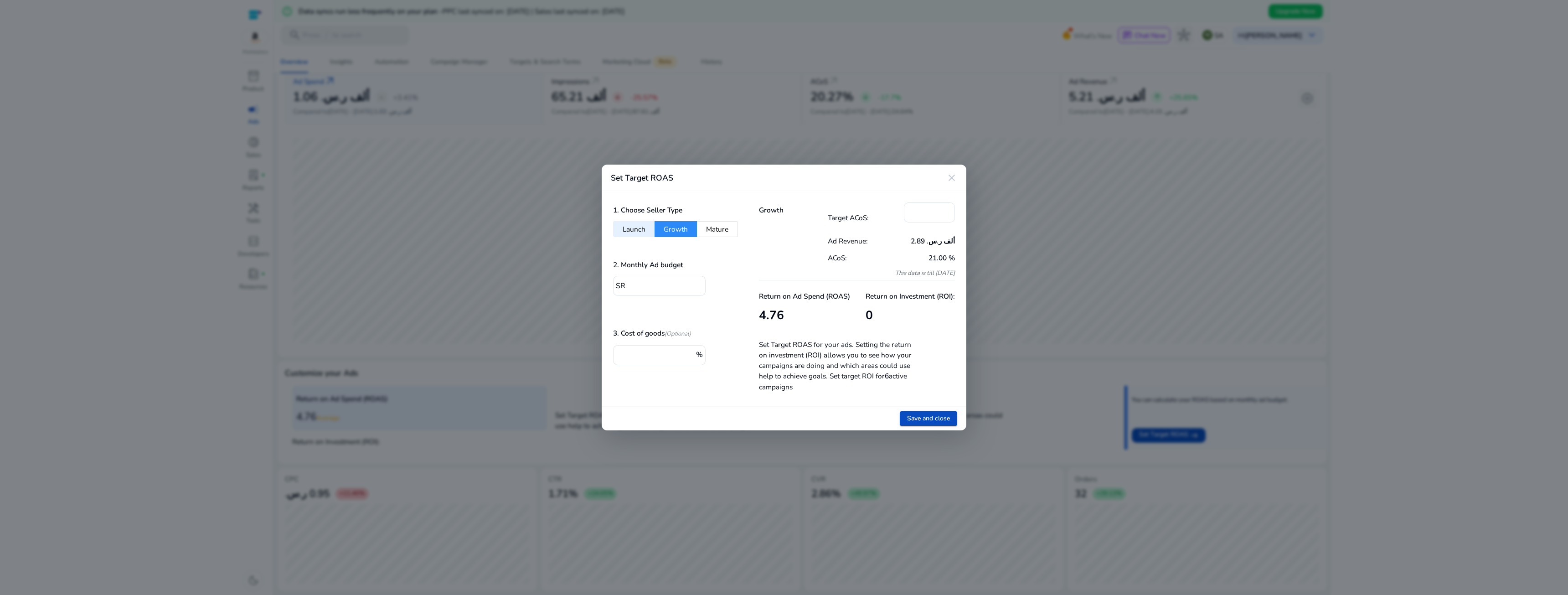
click at [875, 179] on mat-icon "close" at bounding box center [951, 178] width 11 height 11
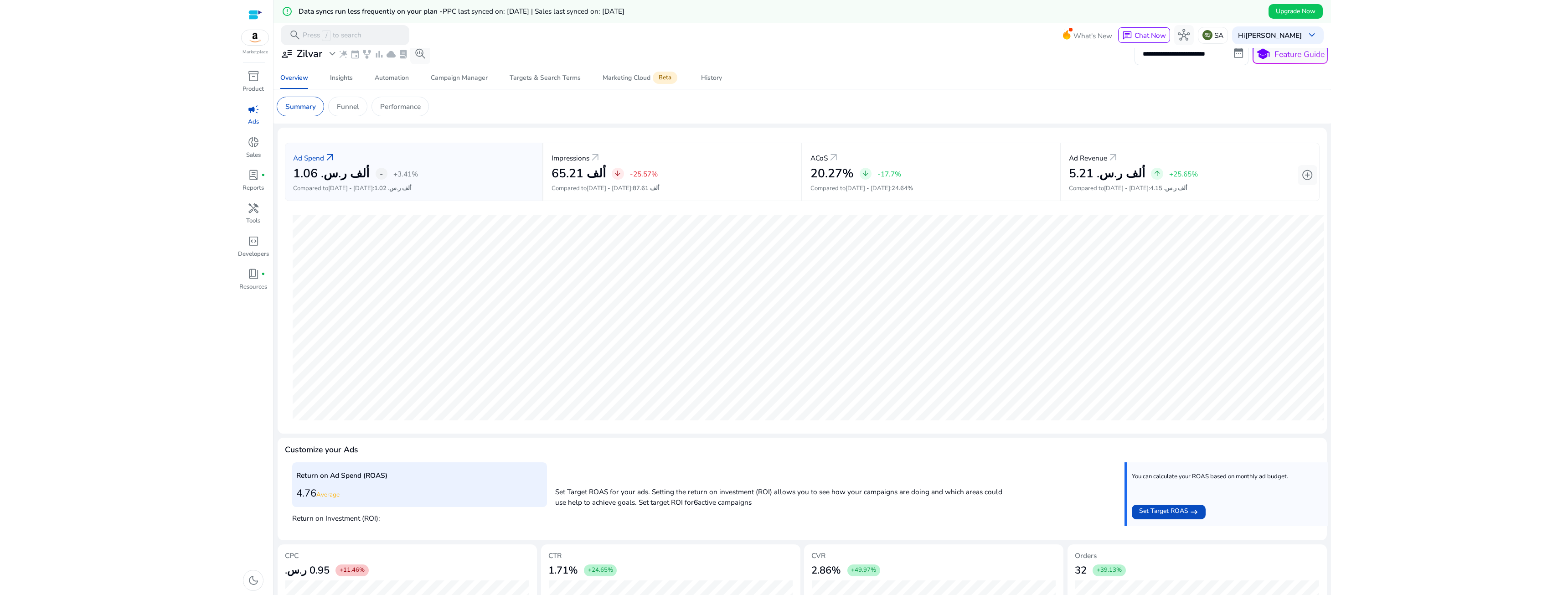
scroll to position [0, 0]
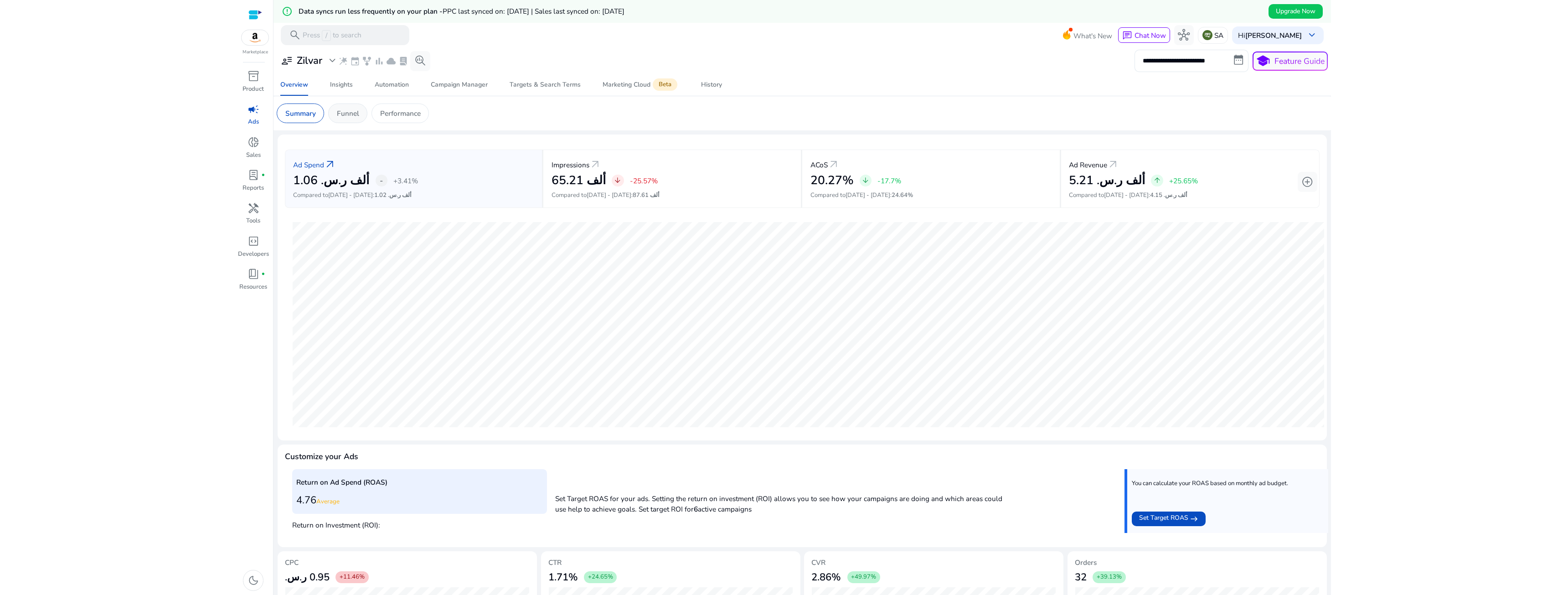
click at [335, 107] on div "Funnel" at bounding box center [348, 114] width 39 height 20
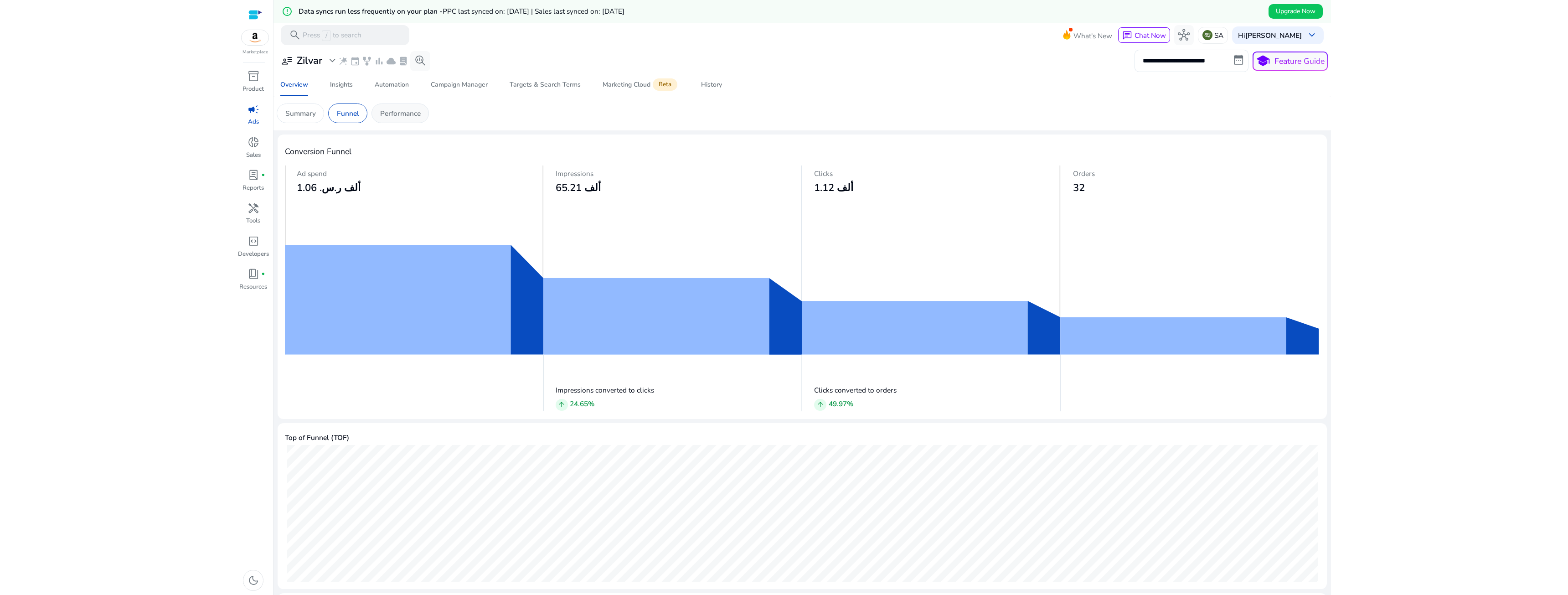
click at [380, 108] on div "Performance" at bounding box center [400, 114] width 58 height 20
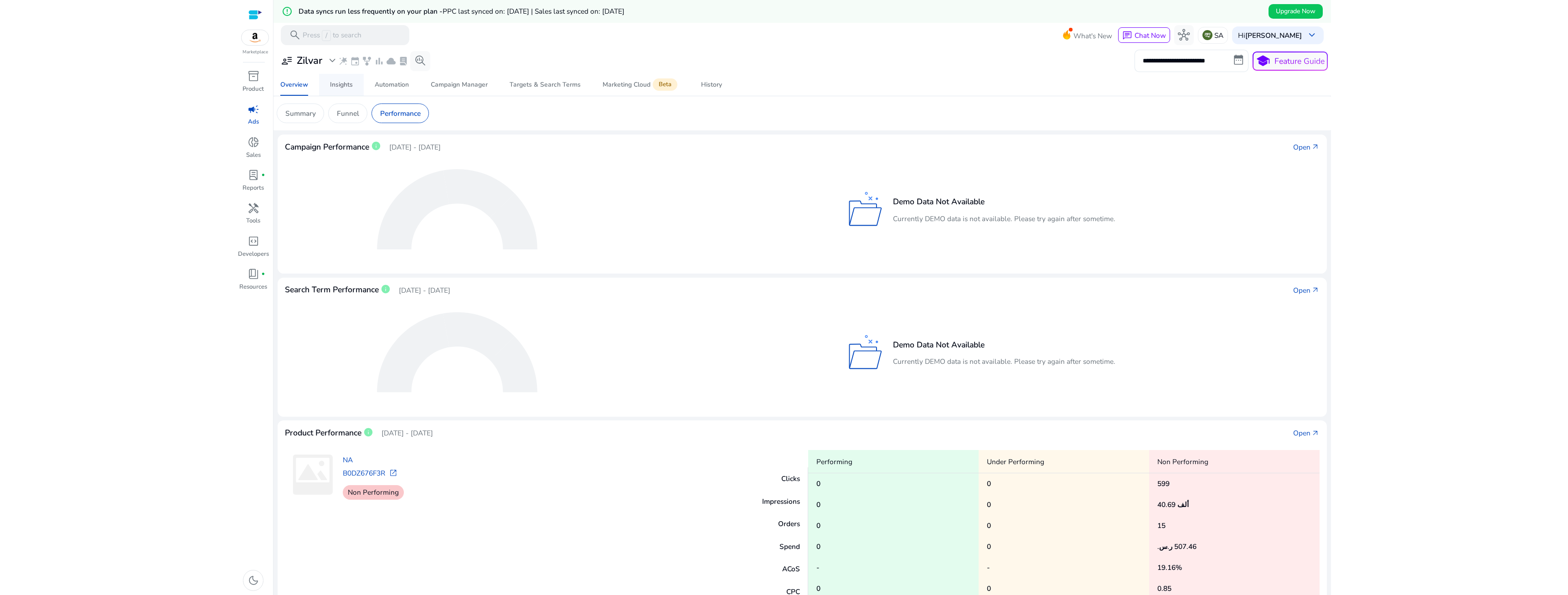
click at [357, 81] on link "Insights" at bounding box center [341, 85] width 45 height 22
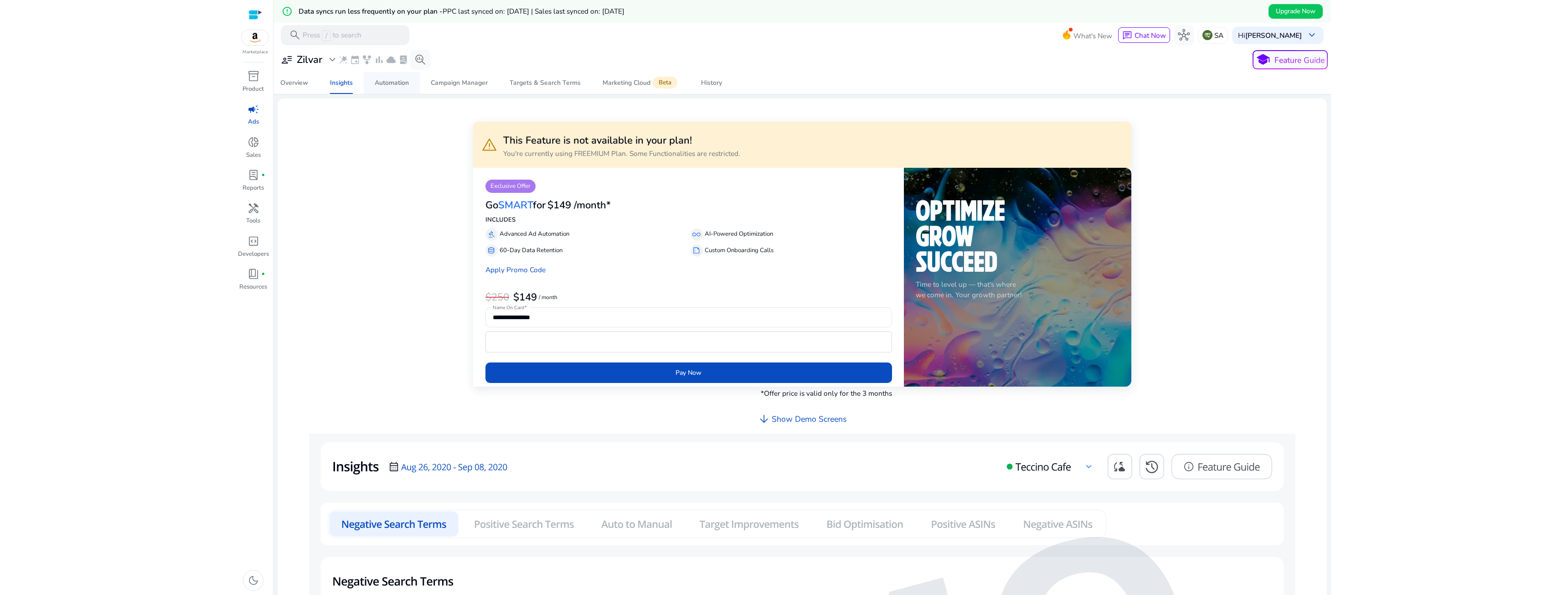
click at [389, 84] on div "Automation" at bounding box center [392, 83] width 34 height 6
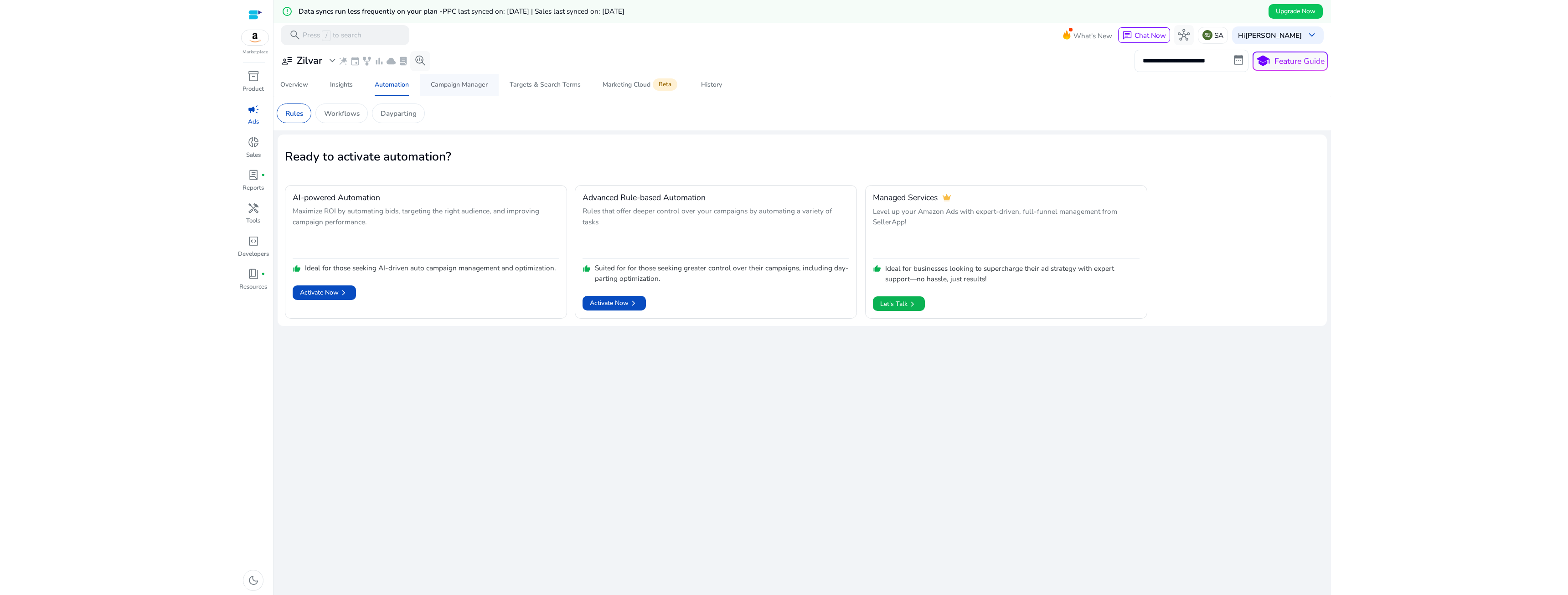
click at [434, 86] on div "Campaign Manager" at bounding box center [458, 85] width 57 height 6
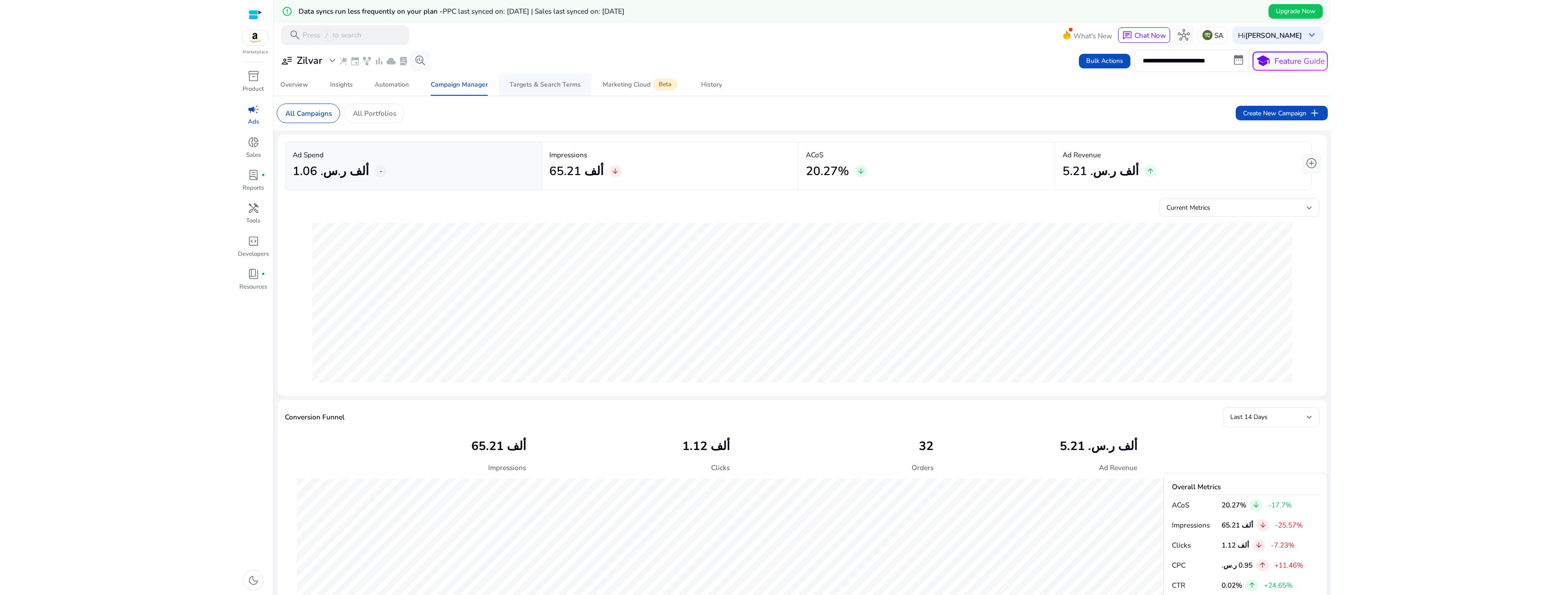
click at [521, 92] on span "Targets & Search Terms" at bounding box center [544, 85] width 71 height 22
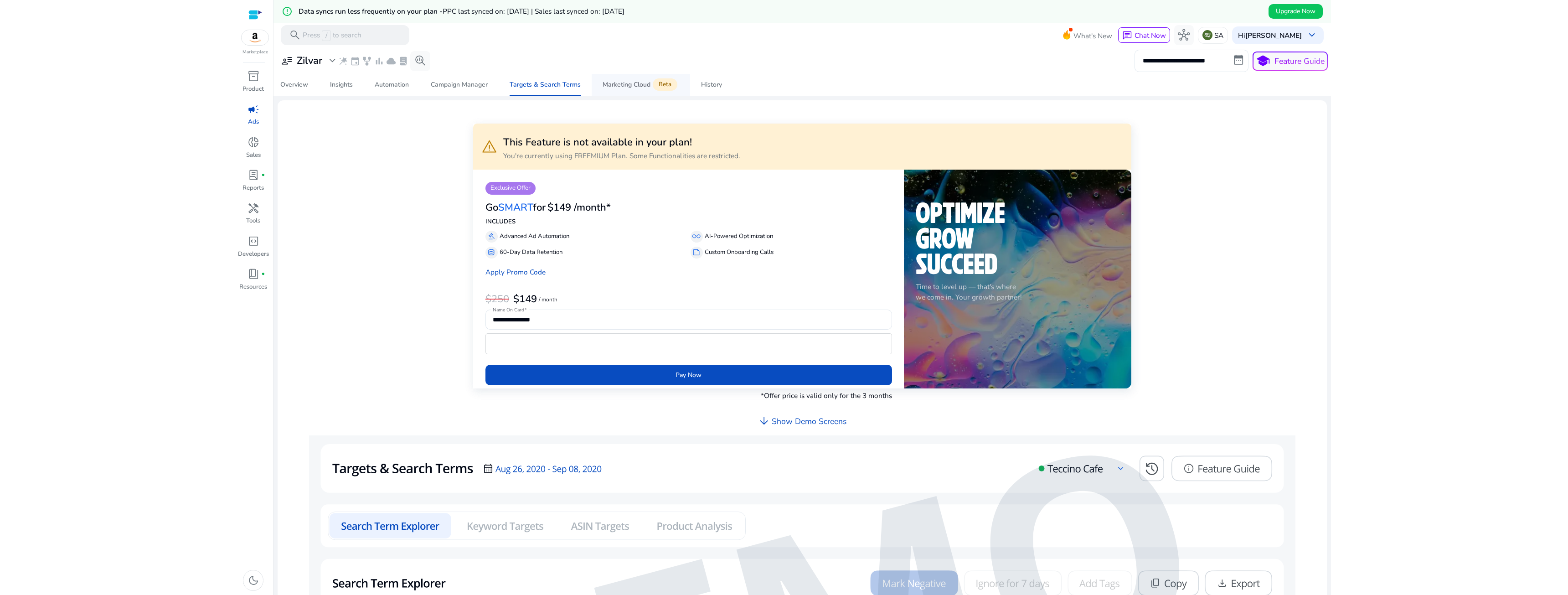
click at [629, 88] on div "Marketing Cloud Beta" at bounding box center [640, 85] width 77 height 8
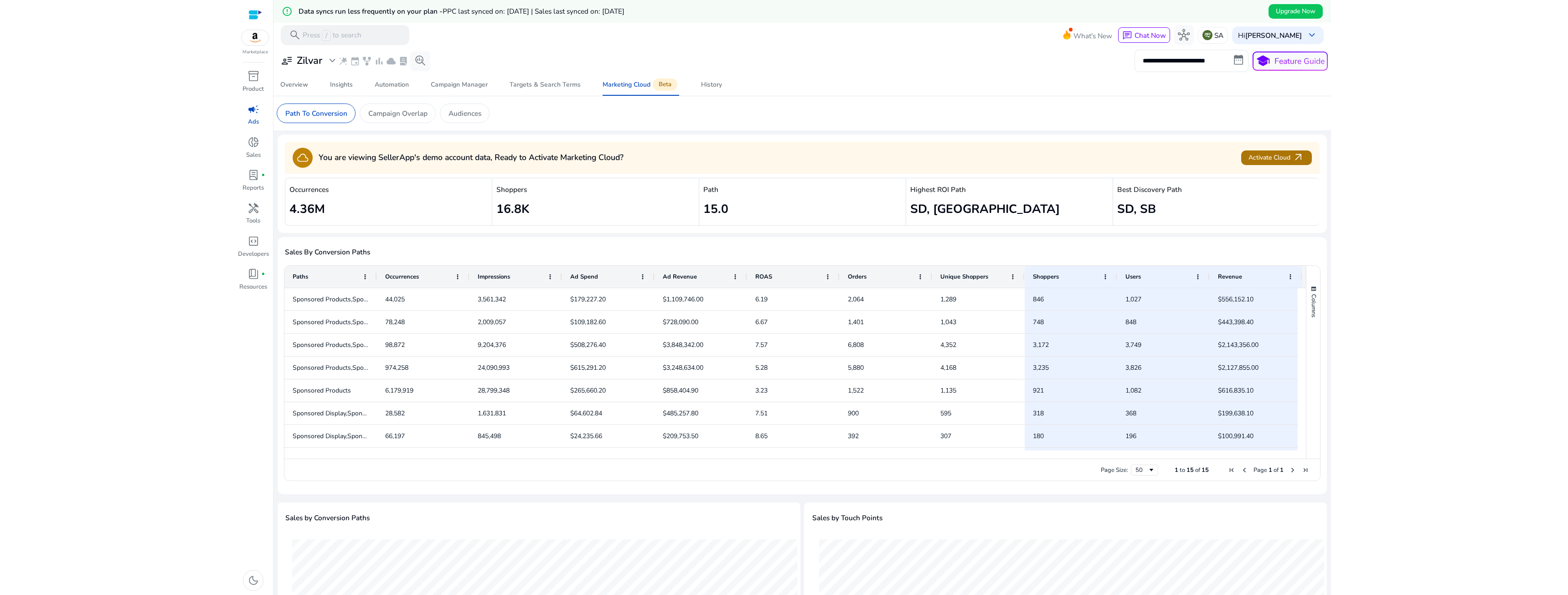
click at [875, 155] on span "Activate Cloud arrow_outward" at bounding box center [1276, 158] width 56 height 12
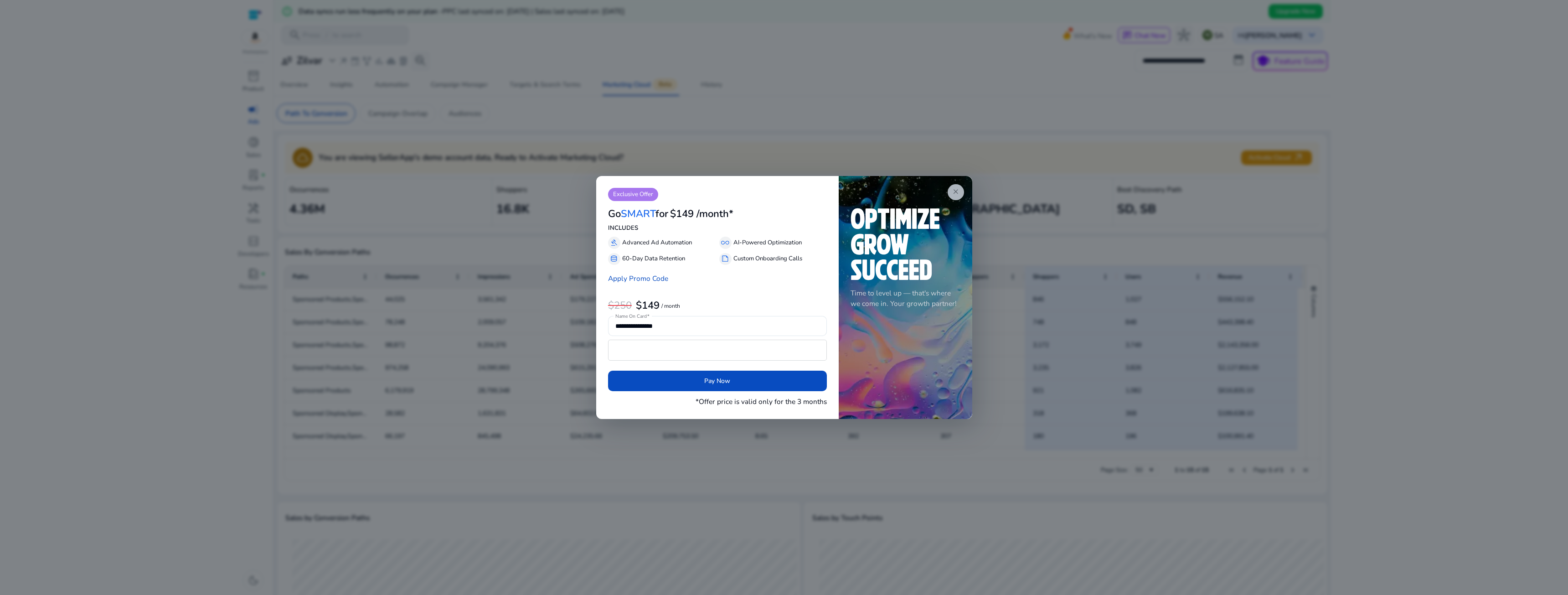
click at [875, 191] on app-icon "close" at bounding box center [956, 192] width 16 height 16
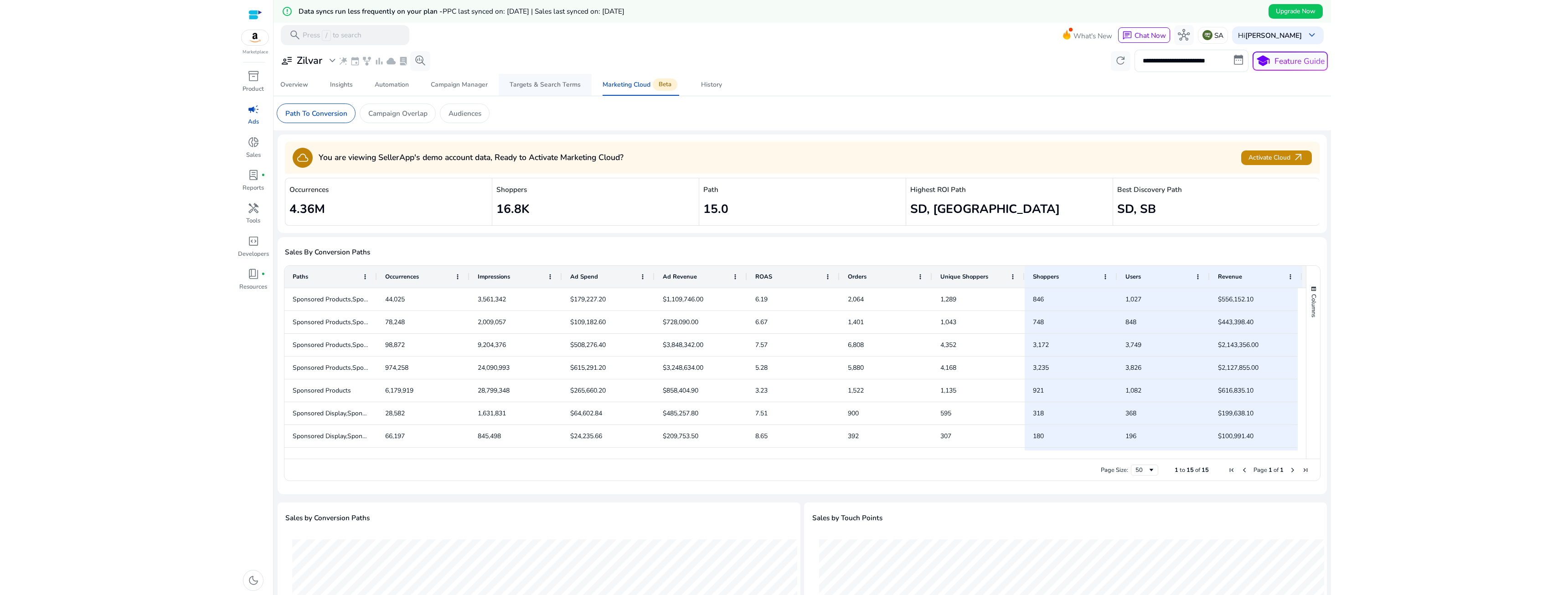
click at [554, 83] on div "Targets & Search Terms" at bounding box center [544, 85] width 71 height 6
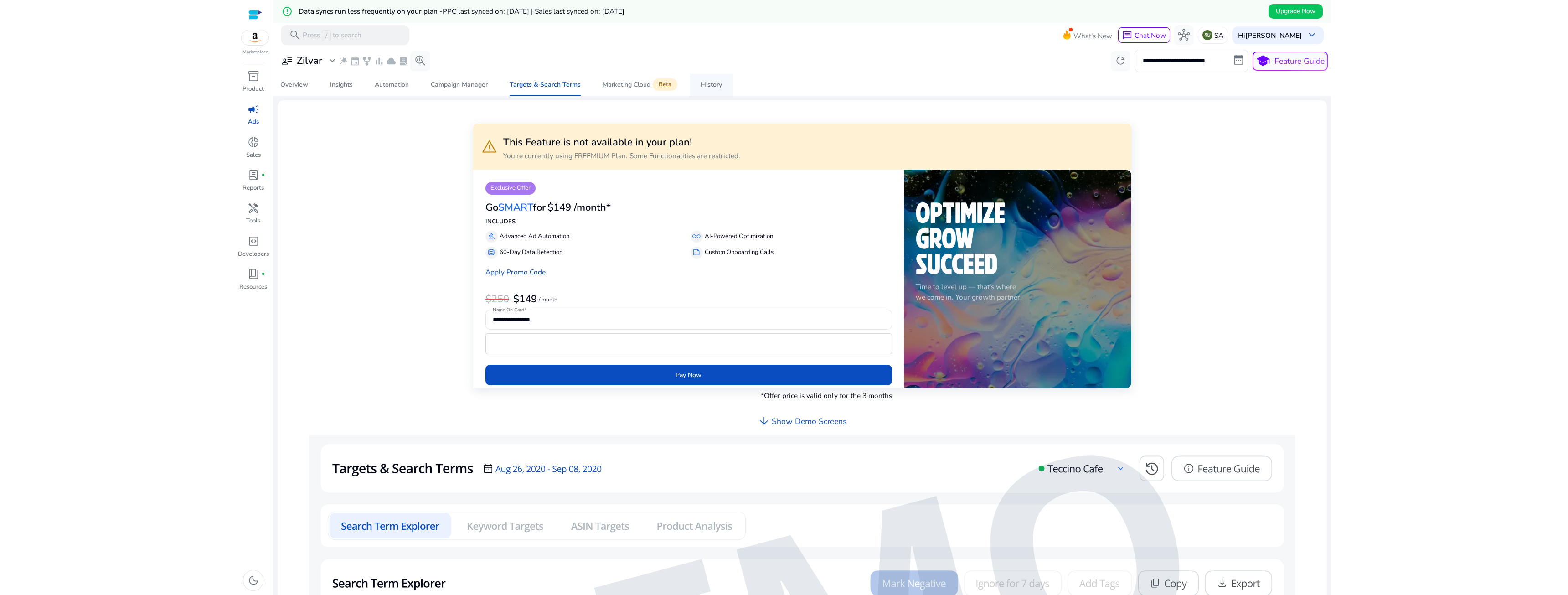
click at [695, 80] on link "History" at bounding box center [711, 85] width 43 height 22
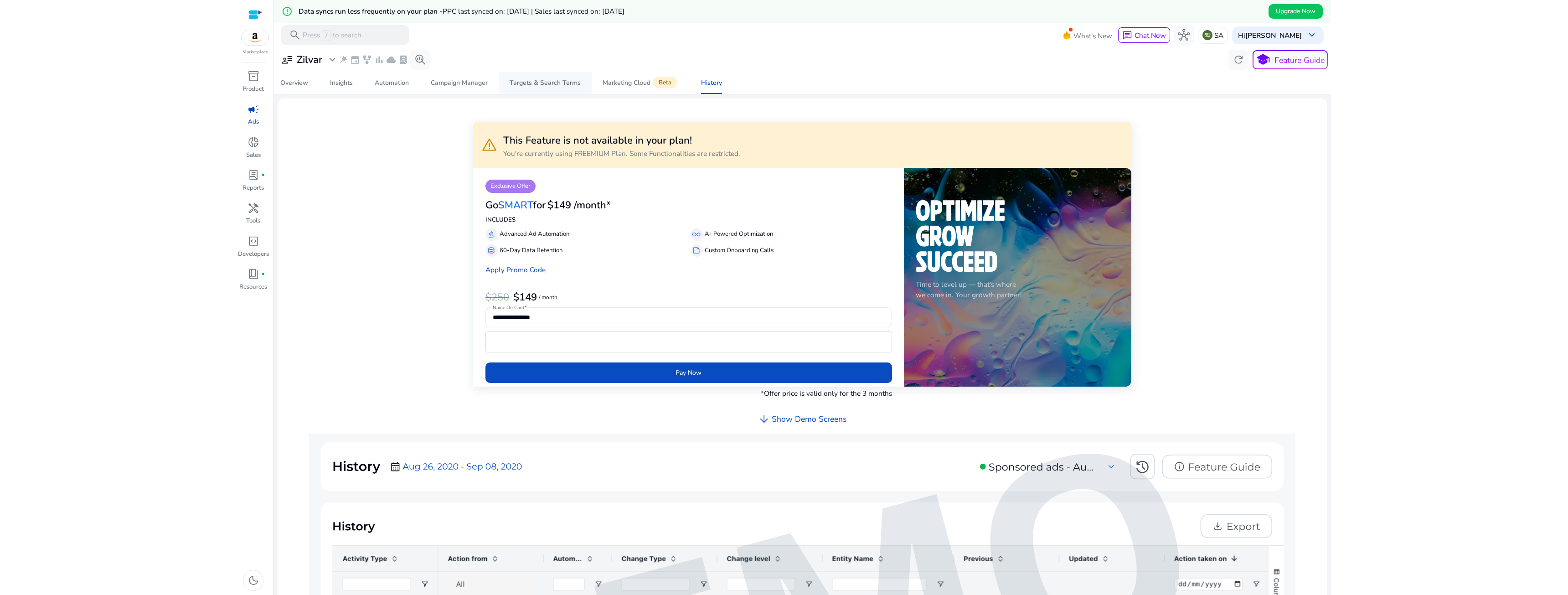
click at [569, 83] on div "Targets & Search Terms" at bounding box center [544, 83] width 71 height 6
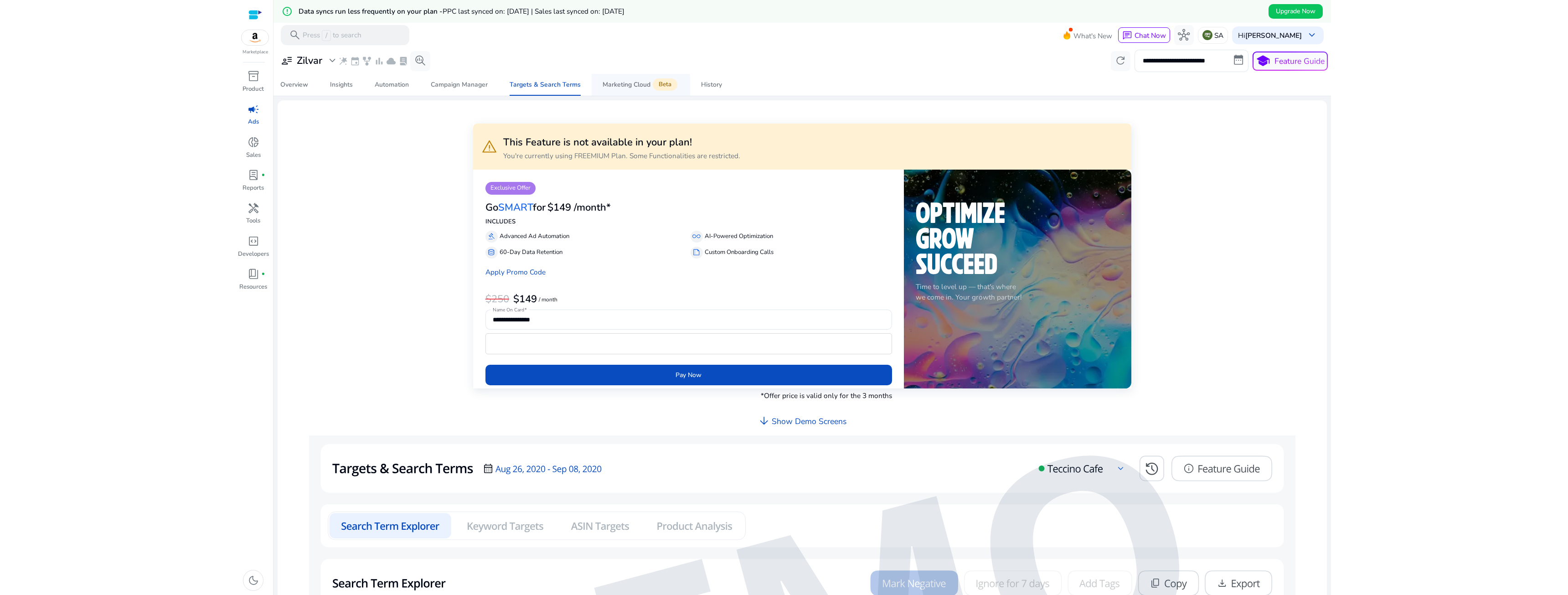
click at [643, 88] on div "Marketing Cloud Beta" at bounding box center [640, 85] width 77 height 8
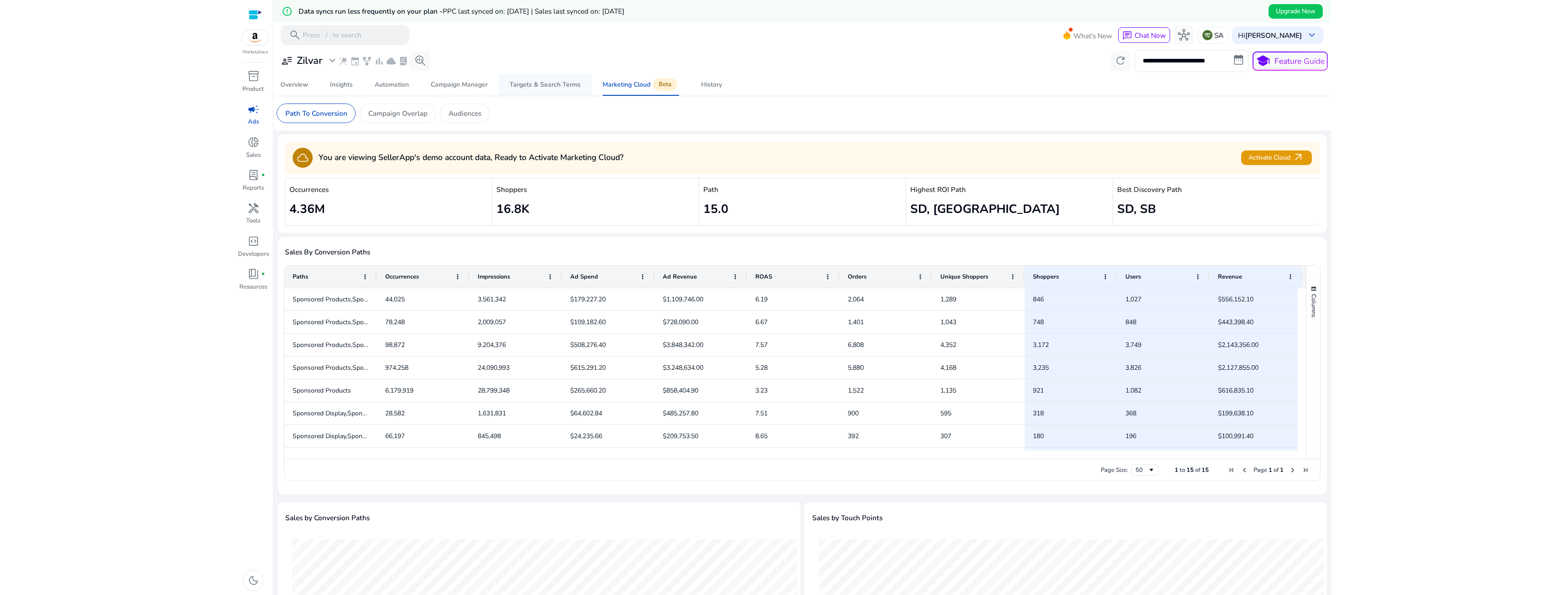
click at [531, 88] on div "Targets & Search Terms" at bounding box center [544, 85] width 71 height 6
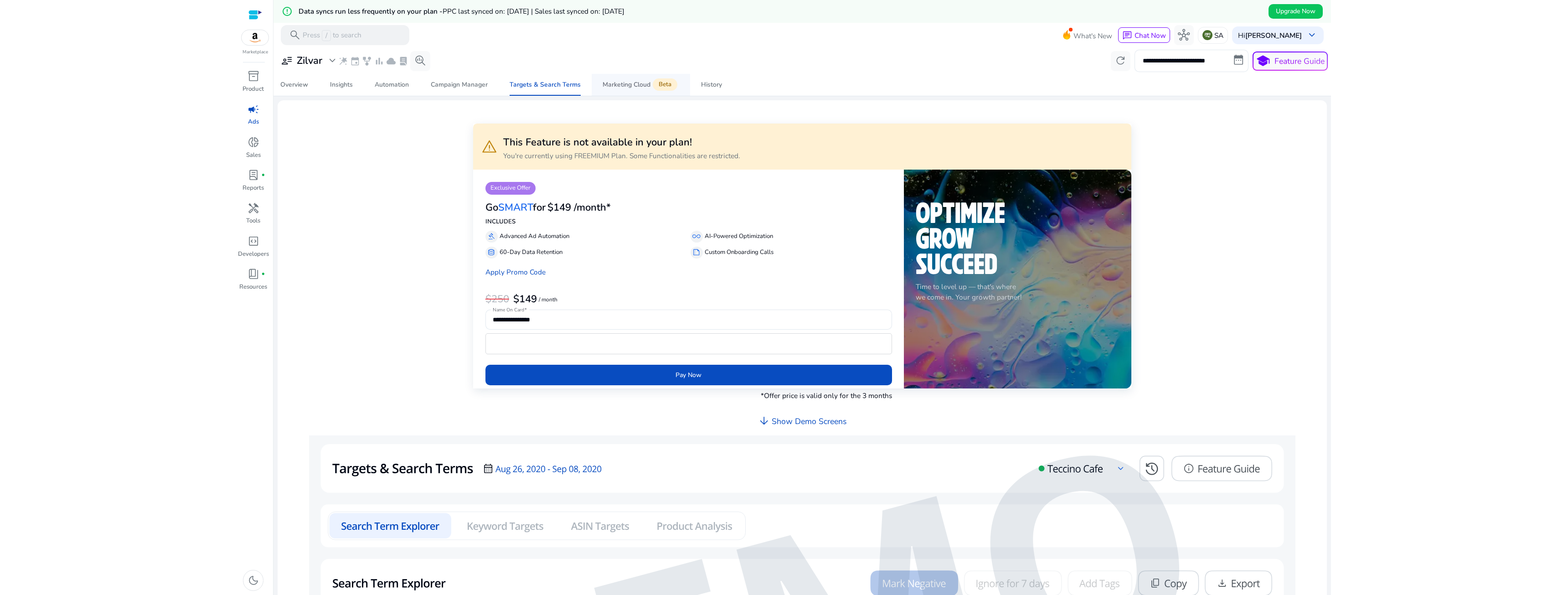
click at [671, 81] on span "Beta" at bounding box center [665, 84] width 25 height 12
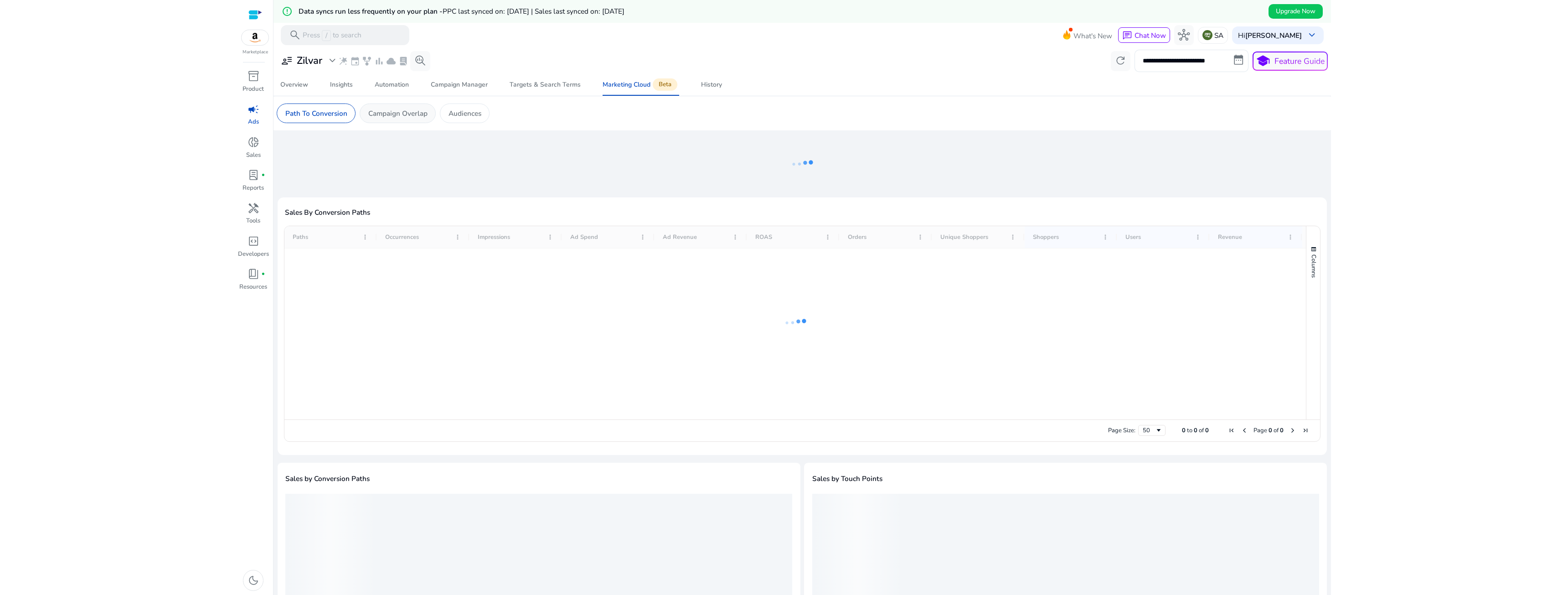
click at [404, 116] on p "Campaign Overlap" at bounding box center [397, 113] width 59 height 10
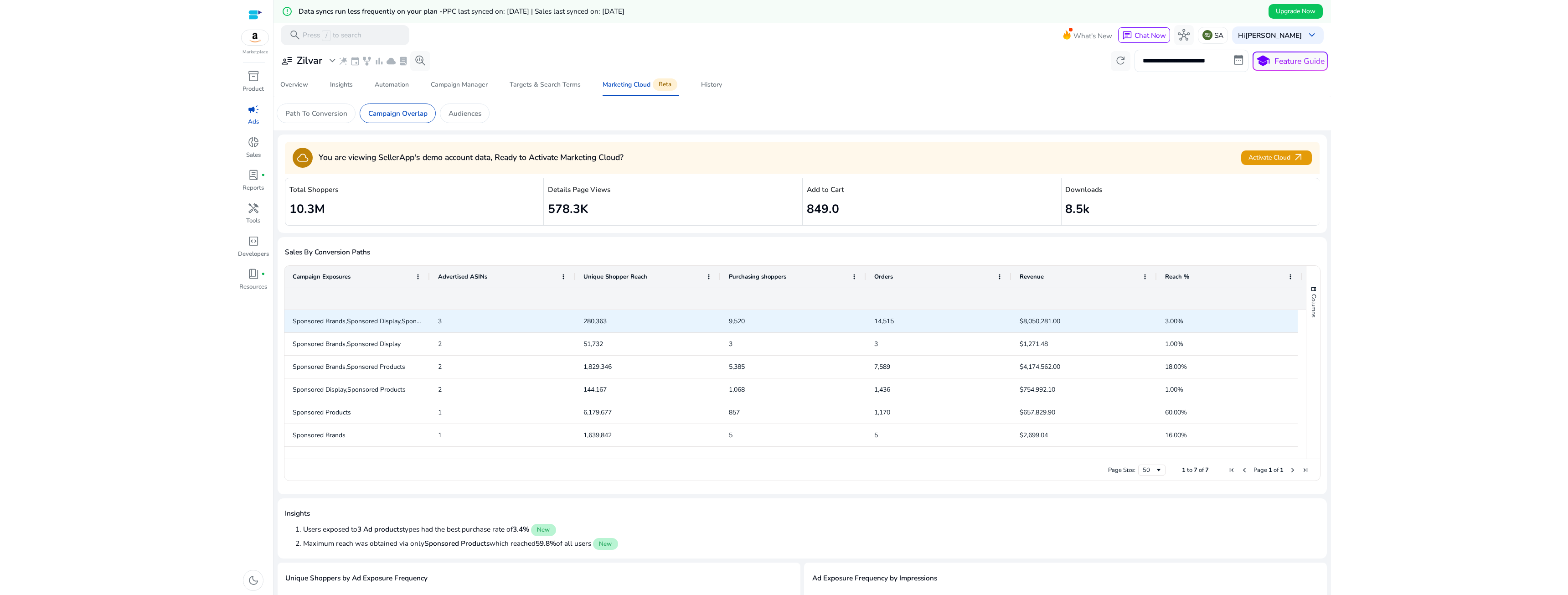
click at [438, 320] on span "3" at bounding box center [440, 320] width 4 height 9
click at [404, 324] on span "Sponsored Brands,Sponsored Display,Sponsored Products" at bounding box center [376, 320] width 167 height 9
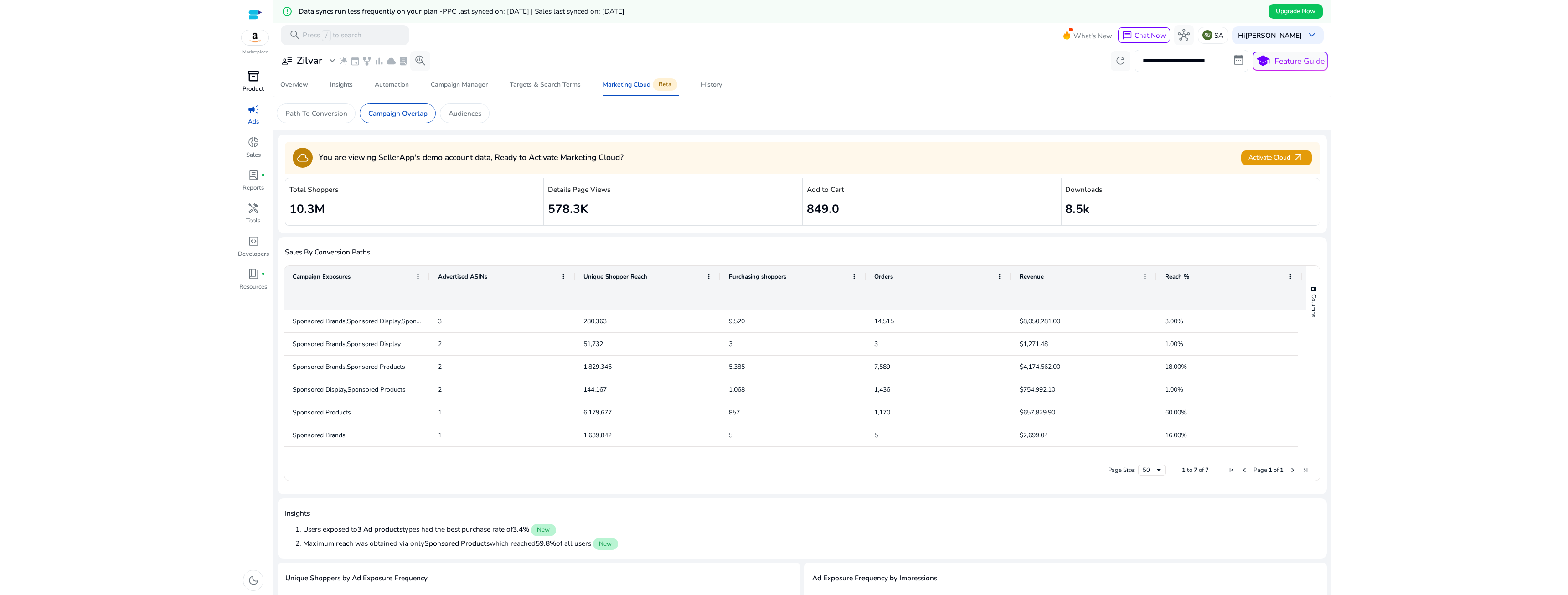
click at [250, 78] on span "inventory_2" at bounding box center [254, 76] width 12 height 12
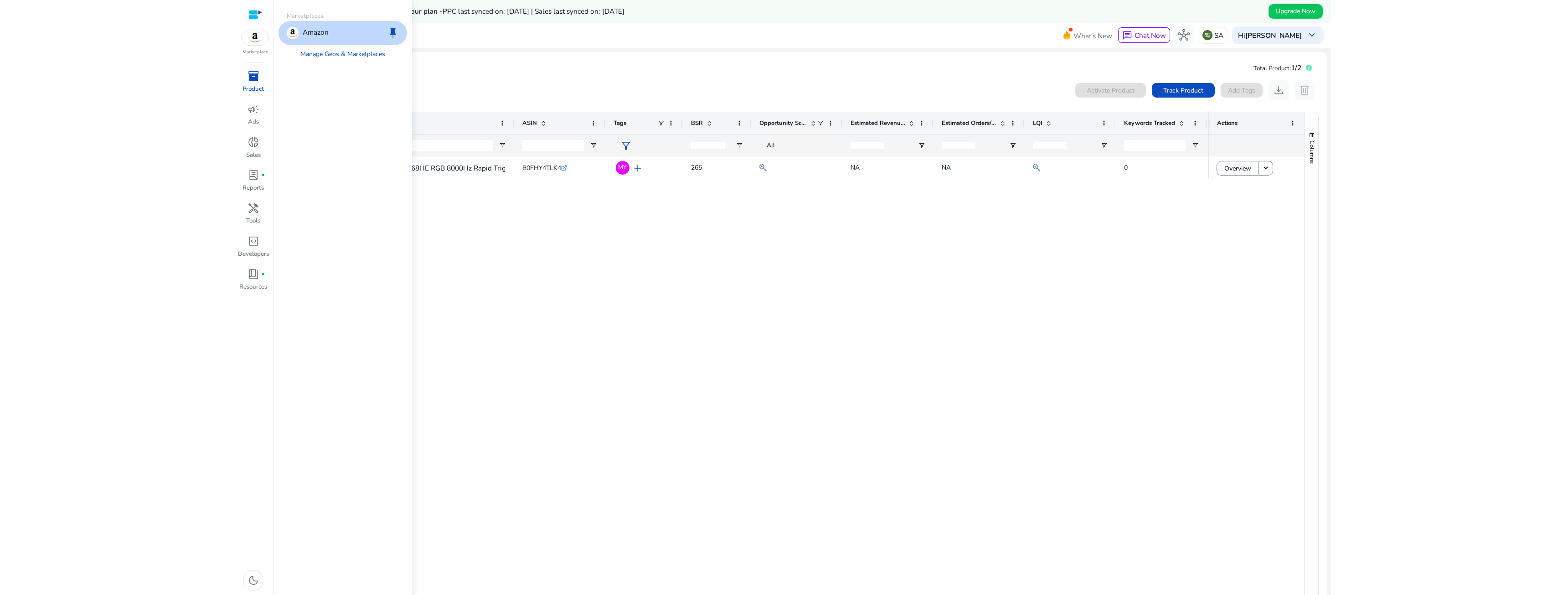
click at [260, 41] on img at bounding box center [255, 37] width 27 height 15
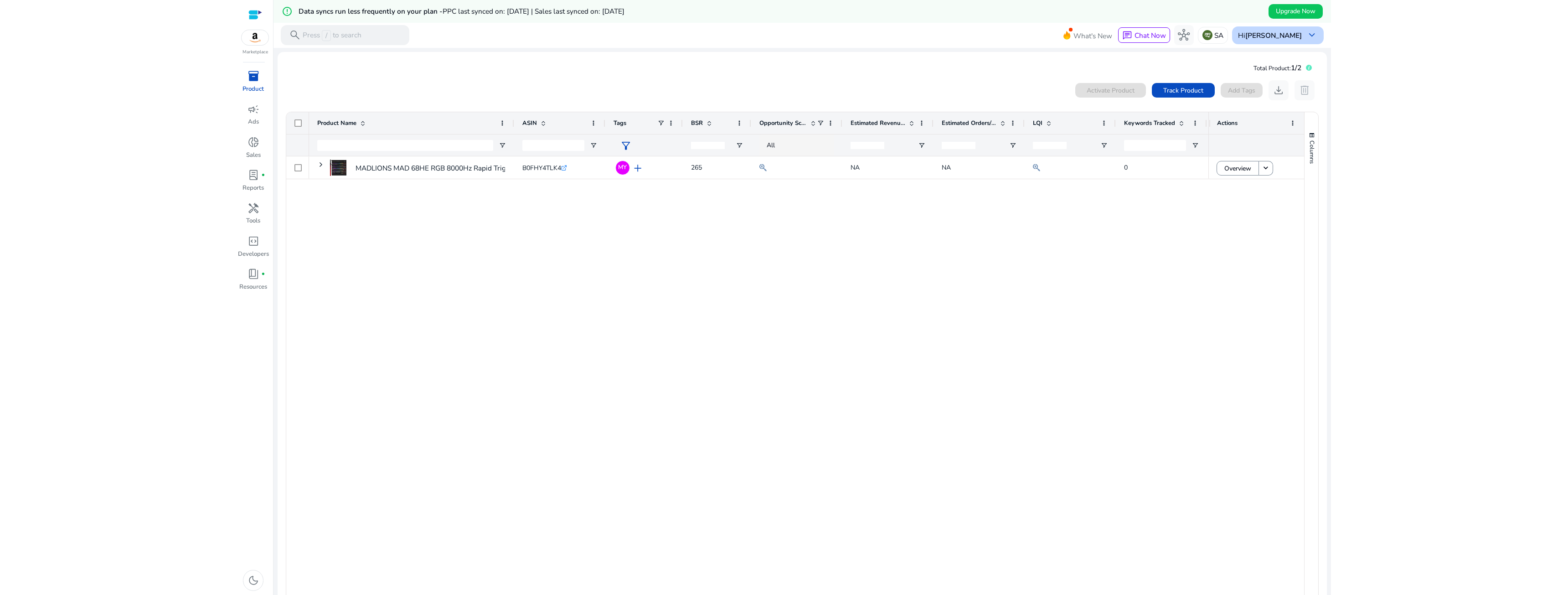
click at [875, 34] on b "[PERSON_NAME]" at bounding box center [1273, 36] width 57 height 10
click at [875, 102] on span "Schedule Demo" at bounding box center [1286, 99] width 52 height 10
click at [256, 271] on span "book_4" at bounding box center [254, 274] width 12 height 12
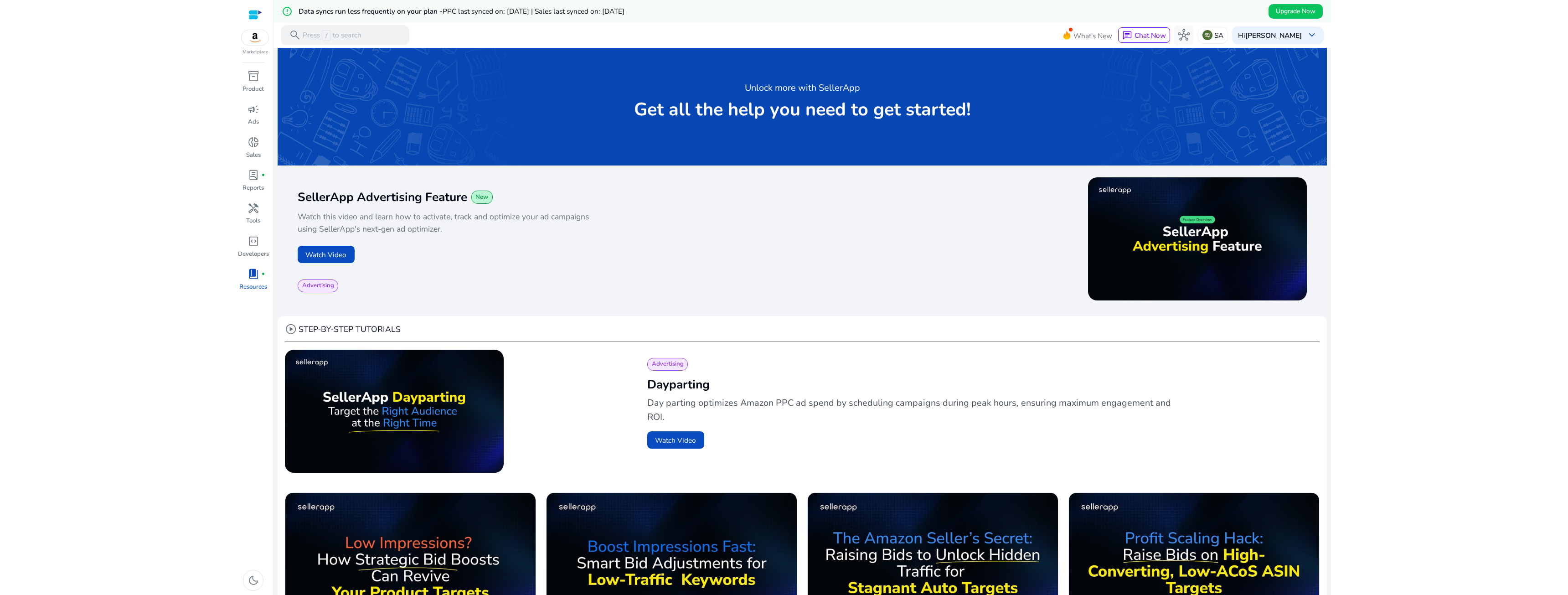
scroll to position [46, 0]
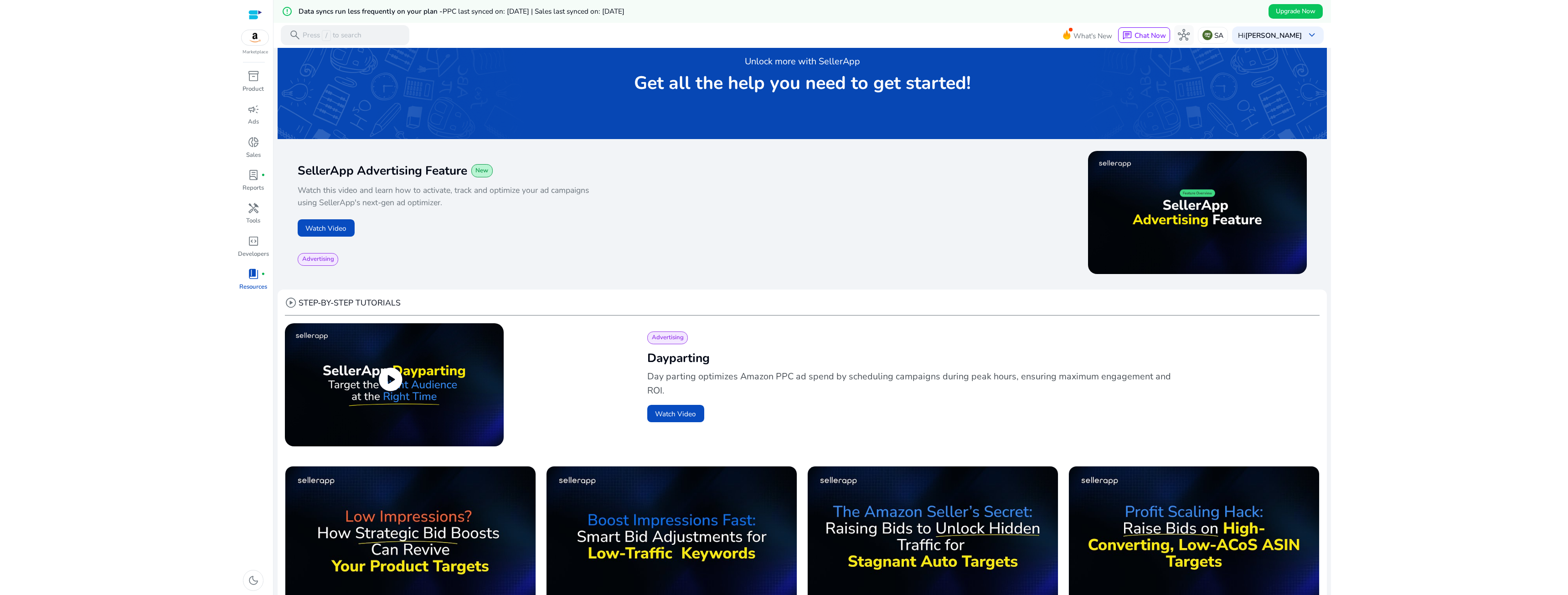
click at [392, 359] on img at bounding box center [393, 384] width 219 height 123
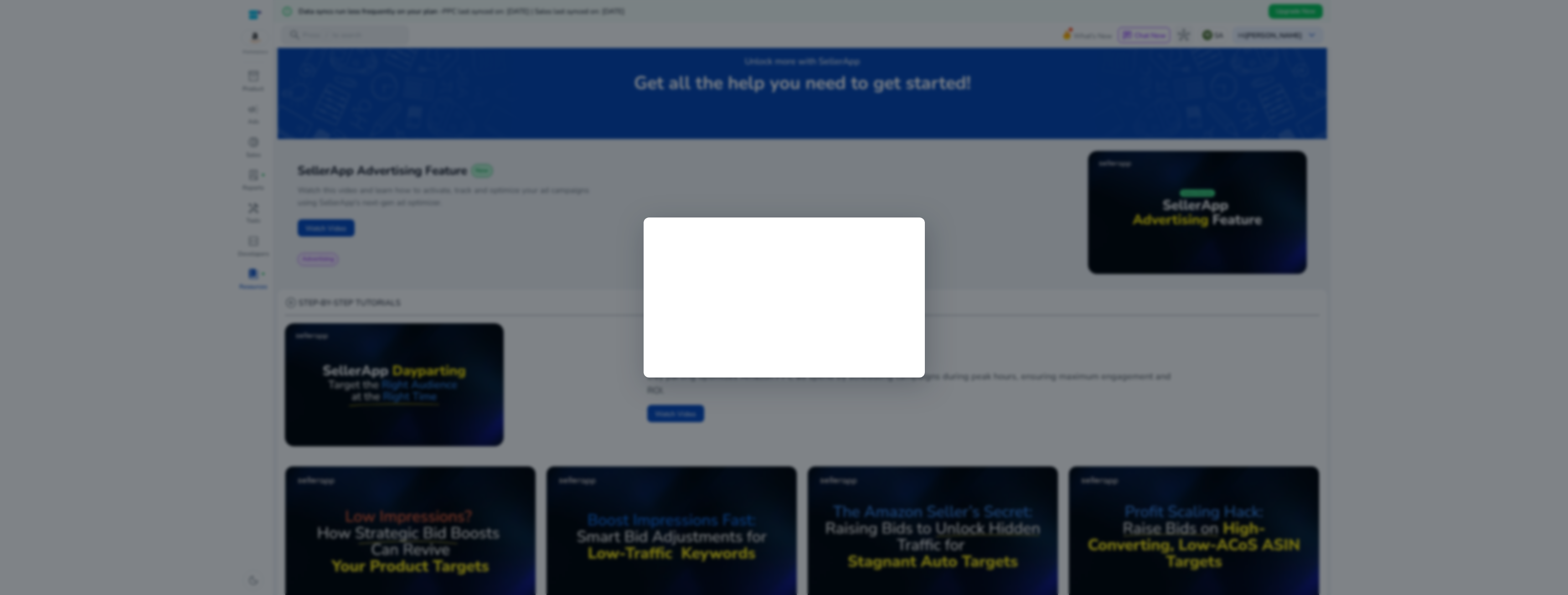
click at [1428, 165] on div at bounding box center [784, 298] width 1568 height 595
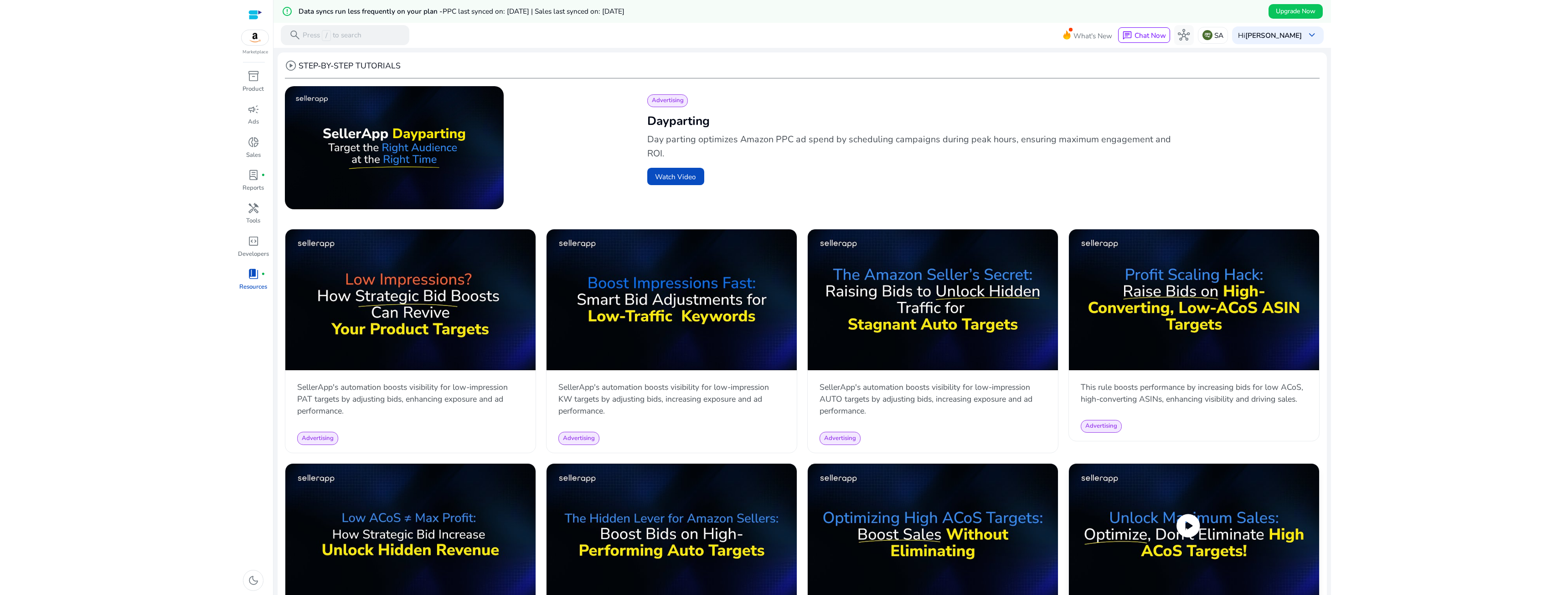
scroll to position [266, 0]
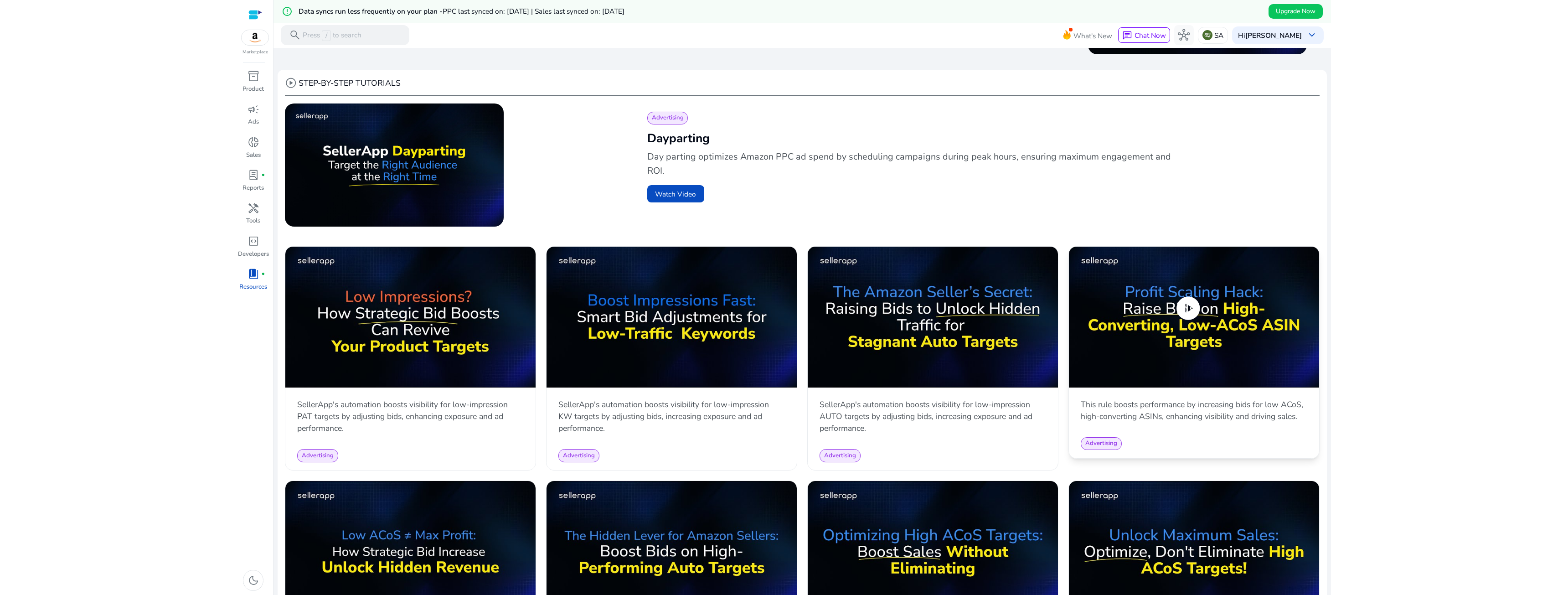
click at [1186, 309] on span "play_circle" at bounding box center [1188, 308] width 28 height 28
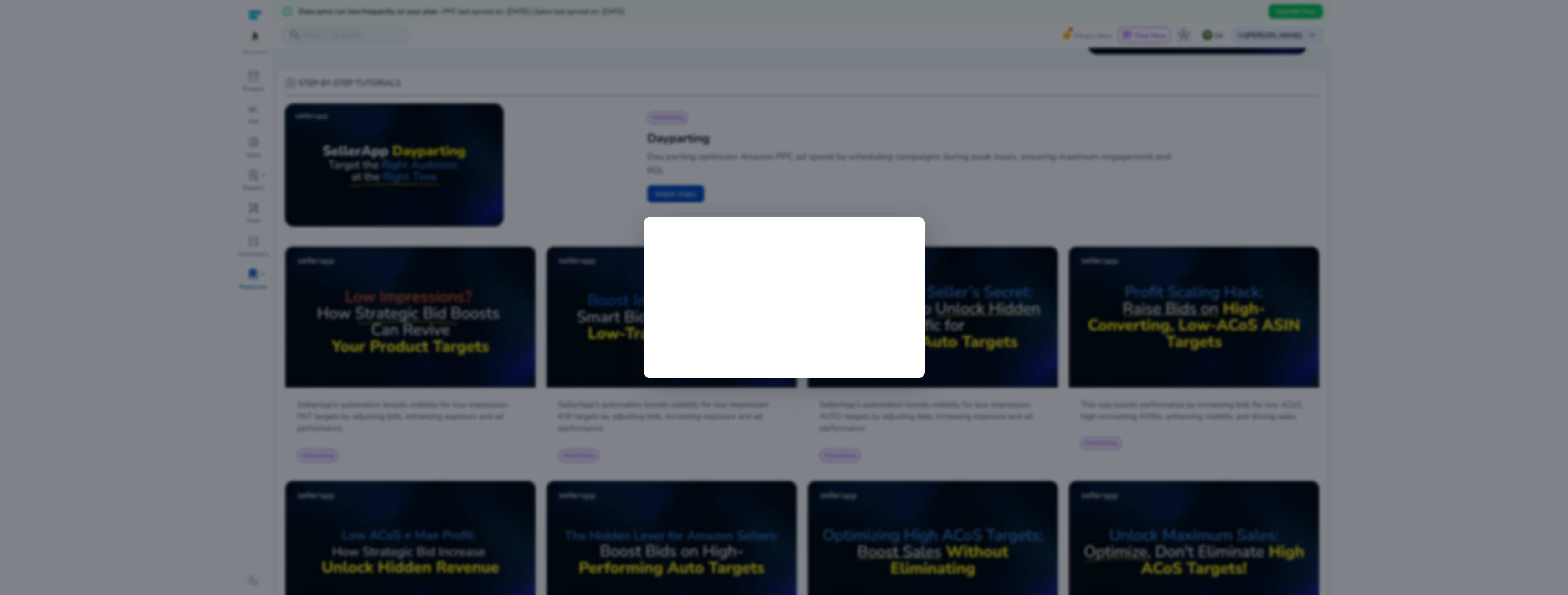
click at [1357, 80] on div at bounding box center [784, 298] width 1568 height 595
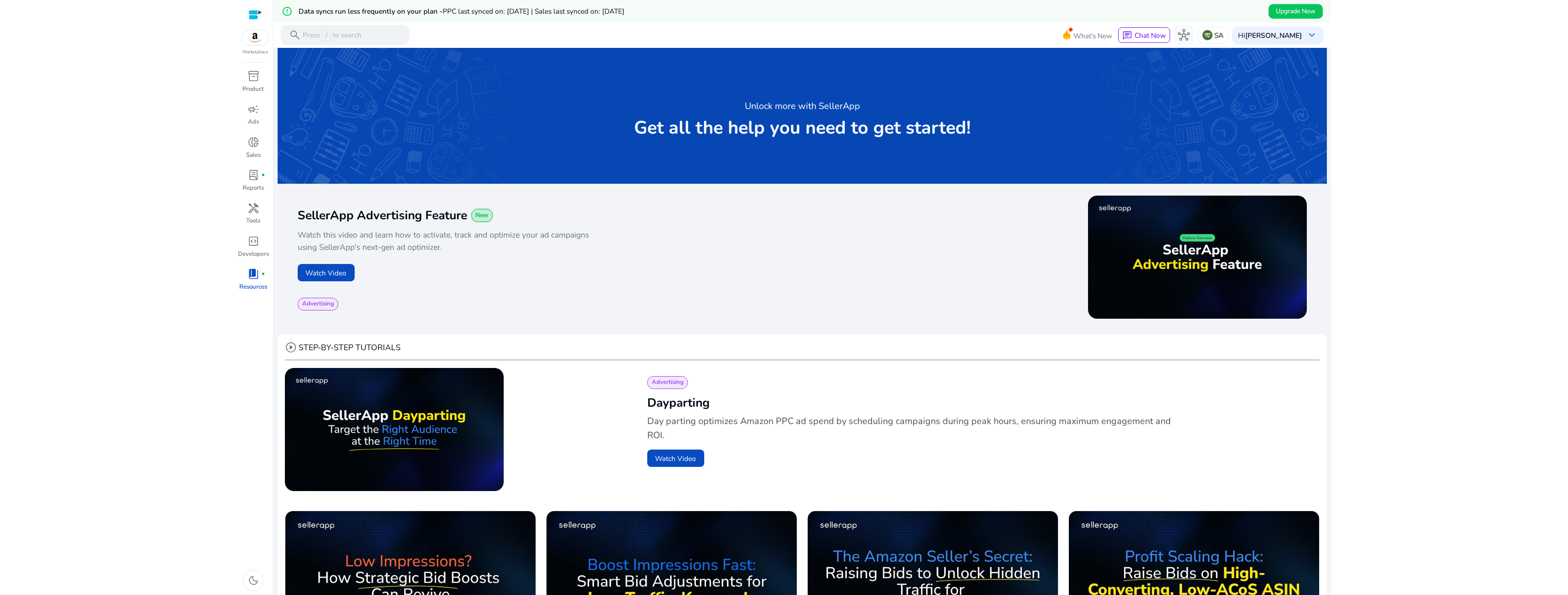
scroll to position [0, 0]
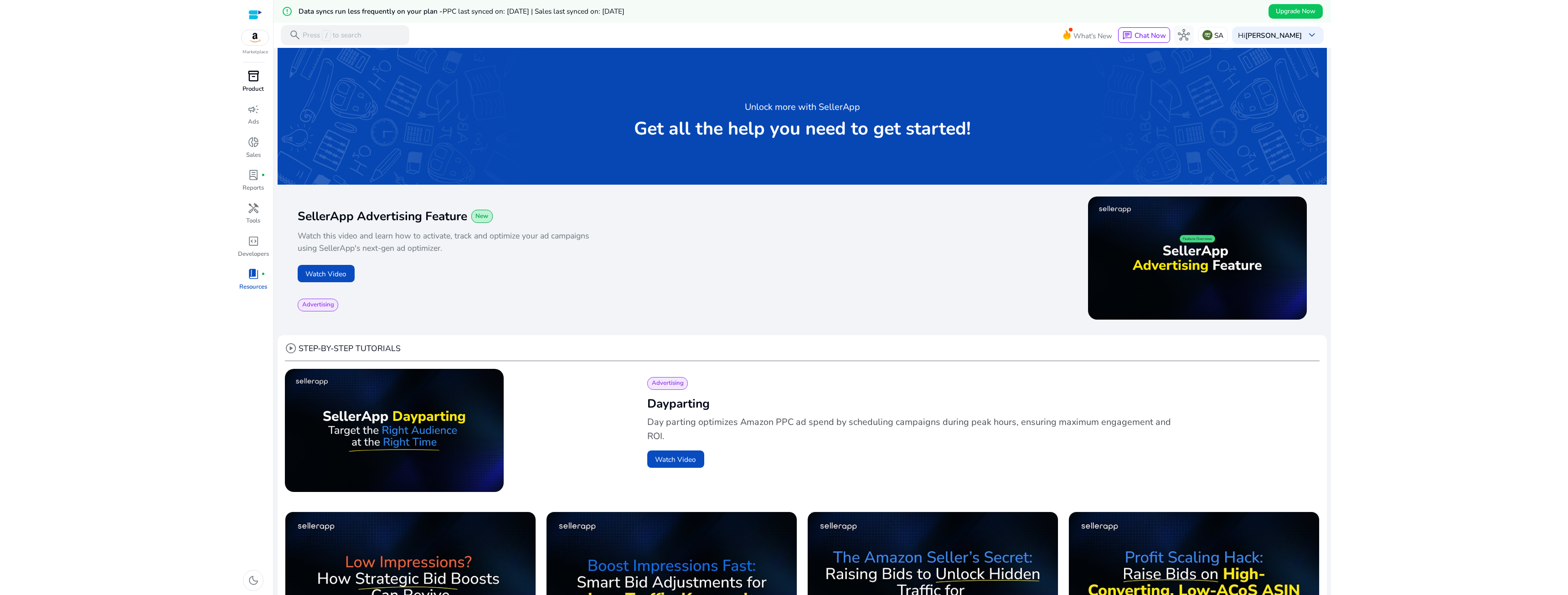
click at [262, 80] on div "inventory_2" at bounding box center [254, 76] width 28 height 16
